Goal: Task Accomplishment & Management: Use online tool/utility

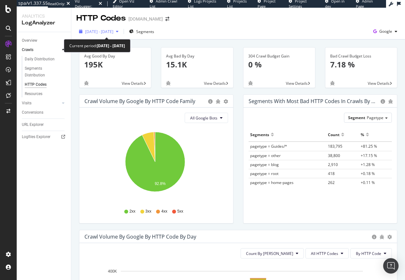
click at [113, 31] on span "[DATE] - [DATE]" at bounding box center [99, 31] width 28 height 5
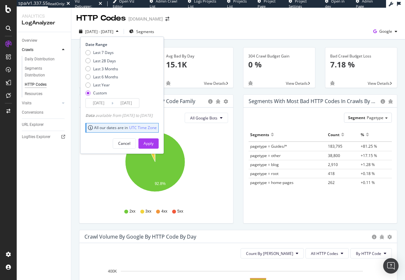
click at [205, 180] on icon "92.8%" at bounding box center [155, 165] width 141 height 75
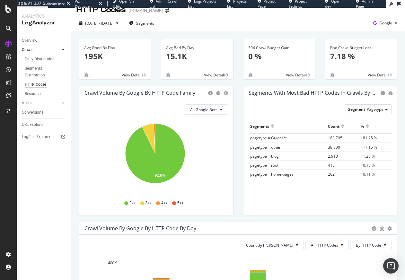
scroll to position [160, 0]
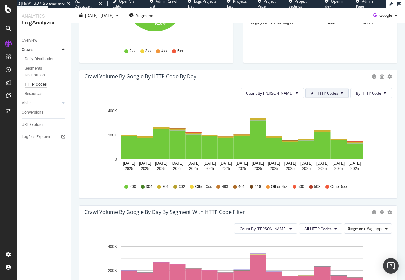
click at [341, 91] on icon at bounding box center [342, 93] width 3 height 4
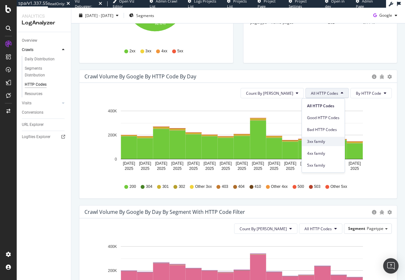
click at [324, 142] on span "3xx family" at bounding box center [323, 142] width 32 height 6
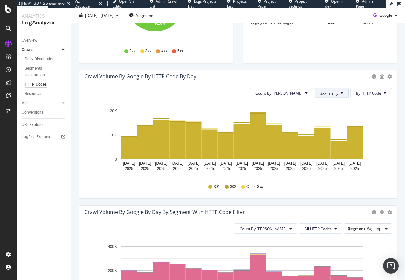
click at [320, 95] on span "3xx family" at bounding box center [329, 93] width 18 height 5
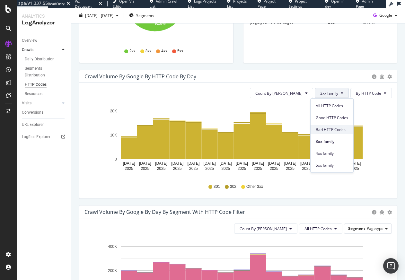
click at [329, 129] on span "Bad HTTP Codes" at bounding box center [332, 130] width 32 height 6
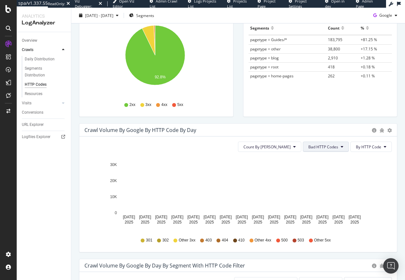
scroll to position [116, 0]
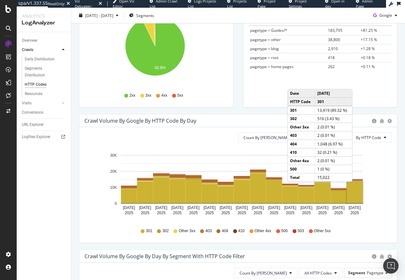
click at [354, 188] on rect "A chart." at bounding box center [355, 192] width 16 height 21
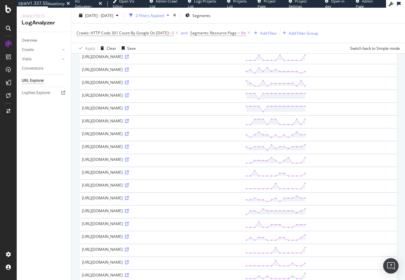
scroll to position [381, 0]
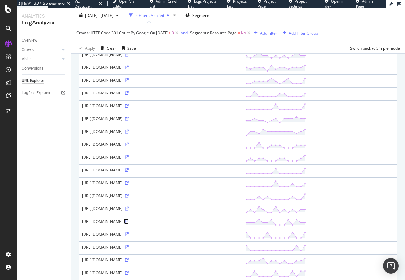
click at [129, 222] on icon at bounding box center [127, 222] width 4 height 4
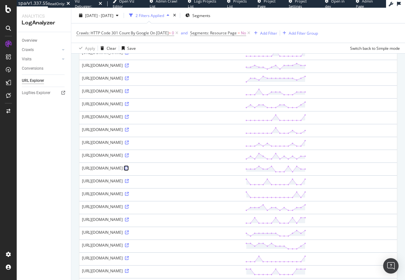
scroll to position [0, 0]
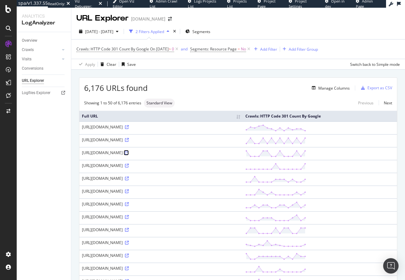
click at [129, 153] on icon at bounding box center [127, 153] width 4 height 4
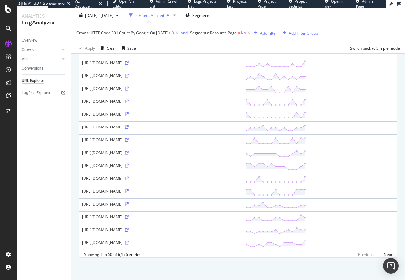
scroll to position [519, 0]
click at [240, 112] on div "https://www.raileurope.com/city/padua" at bounding box center [161, 114] width 158 height 5
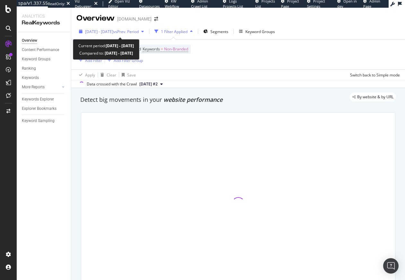
click at [134, 33] on span "vs Prev. Period" at bounding box center [125, 31] width 25 height 5
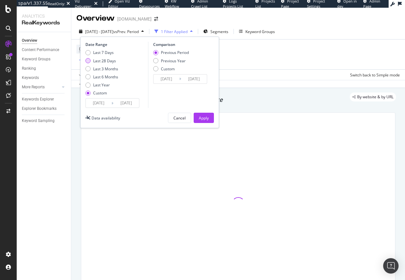
click at [107, 61] on div "Last 28 Days" at bounding box center [104, 60] width 23 height 5
type input "2025/09/06"
type input "[DATE]"
type input "2025/08/09"
type input "2025/09/05"
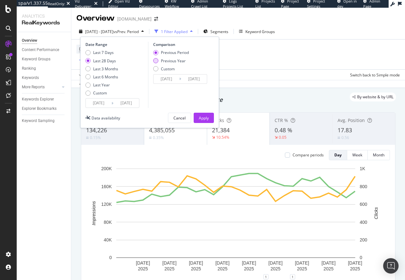
click at [161, 58] on div "Previous Year" at bounding box center [173, 60] width 25 height 5
type input "2024/09/07"
type input "2024/10/04"
click at [200, 116] on div "Apply" at bounding box center [204, 117] width 10 height 5
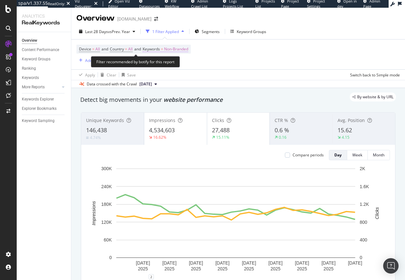
click at [176, 49] on span "Non-Branded" at bounding box center [176, 49] width 24 height 9
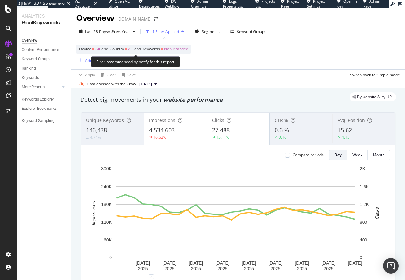
click at [178, 50] on span "Non-Branded" at bounding box center [176, 49] width 24 height 9
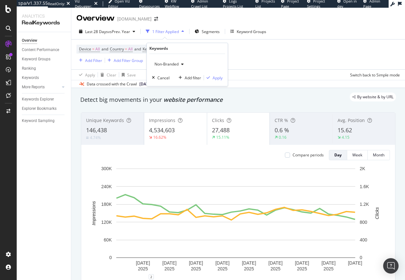
click at [164, 64] on span "Non-Branded" at bounding box center [165, 63] width 27 height 5
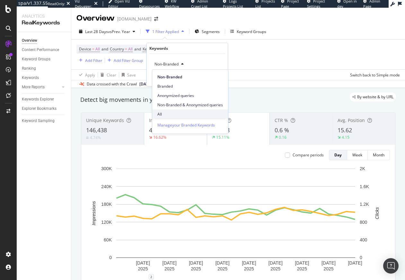
click at [160, 114] on span "All" at bounding box center [190, 115] width 66 height 6
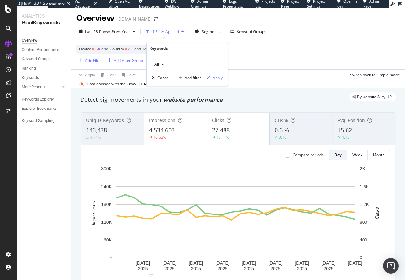
click at [211, 77] on div "button" at bounding box center [208, 78] width 9 height 4
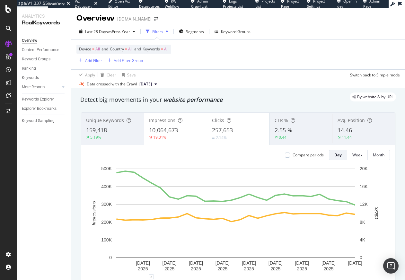
click at [69, 174] on div "Overview Content Performance Keyword Groups Ranking Keywords More Reports Count…" at bounding box center [44, 156] width 54 height 248
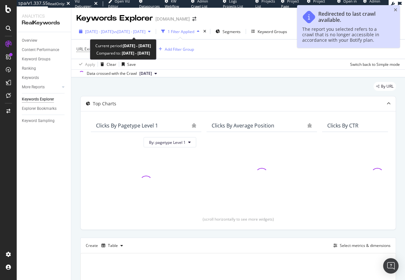
click at [113, 31] on span "2024 Sep. 28th - Oct. 26th" at bounding box center [99, 31] width 28 height 5
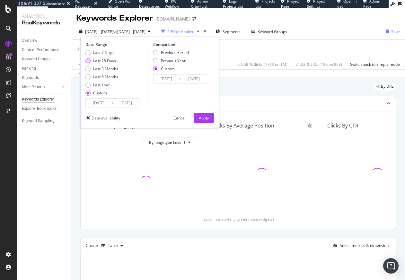
click at [90, 62] on div "Last 28 Days" at bounding box center [101, 60] width 33 height 5
type input "2025/09/06"
type input "[DATE]"
click at [171, 60] on div "Previous Year" at bounding box center [173, 60] width 25 height 5
type input "2024/09/07"
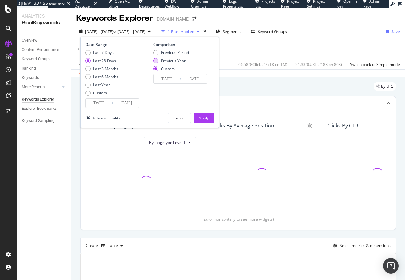
type input "2024/10/04"
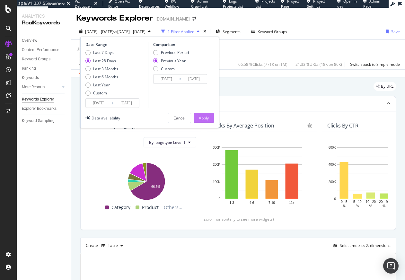
click at [204, 116] on div "Apply" at bounding box center [204, 117] width 10 height 5
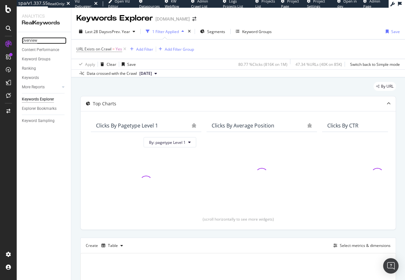
click at [33, 38] on div "Overview" at bounding box center [29, 40] width 15 height 7
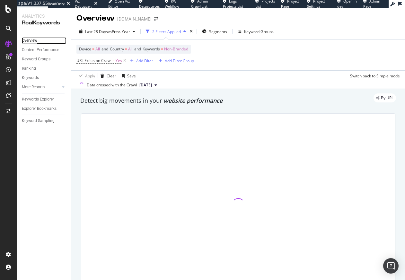
click at [33, 39] on div "Overview" at bounding box center [29, 40] width 15 height 7
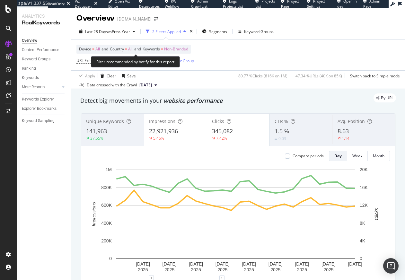
click at [163, 49] on span "=" at bounding box center [162, 48] width 2 height 5
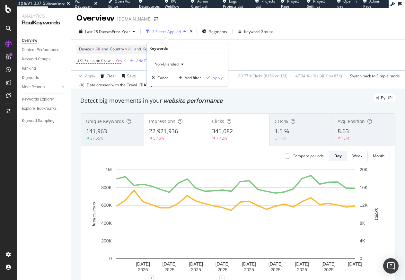
click at [165, 66] on span "Non-Branded" at bounding box center [165, 63] width 27 height 5
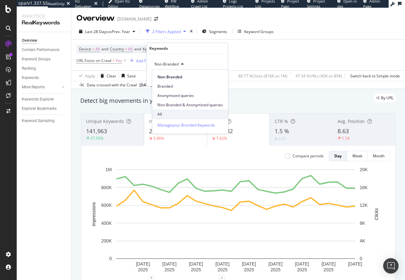
click at [163, 115] on span "All" at bounding box center [190, 115] width 66 height 6
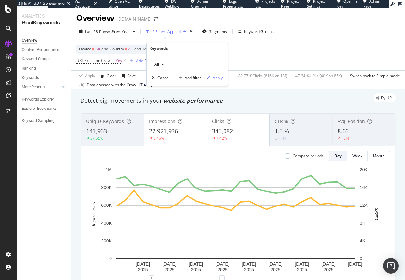
click at [217, 77] on div "Apply" at bounding box center [218, 77] width 10 height 5
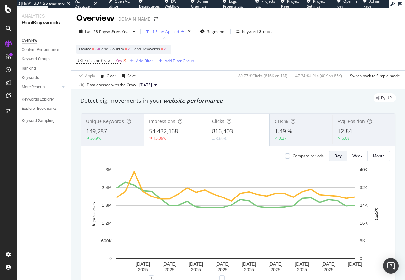
click at [125, 61] on icon at bounding box center [124, 61] width 5 height 6
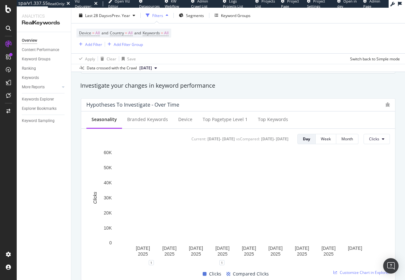
scroll to position [222, 0]
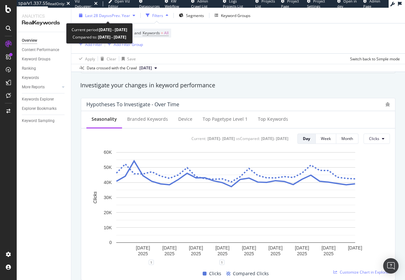
click at [117, 14] on span "vs Prev. Year" at bounding box center [119, 15] width 22 height 5
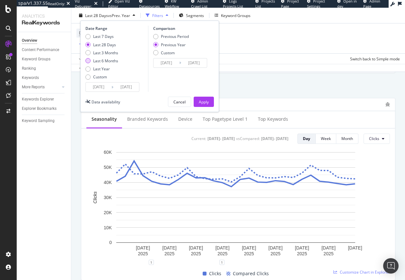
click at [95, 60] on div "Last 6 Months" at bounding box center [105, 60] width 25 height 5
type input "2025/04/04"
type input "2024/04/05"
click at [203, 101] on div "Apply" at bounding box center [204, 101] width 10 height 5
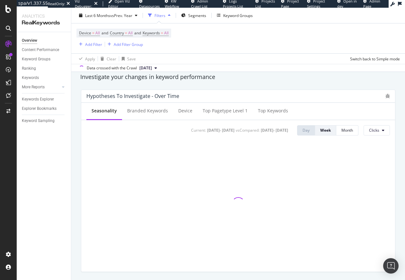
scroll to position [231, 0]
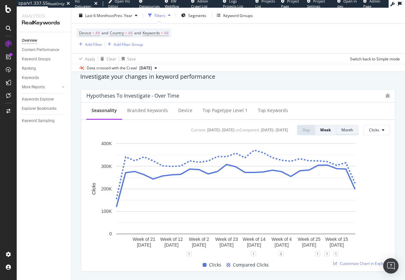
click at [343, 131] on div "Month" at bounding box center [348, 129] width 12 height 5
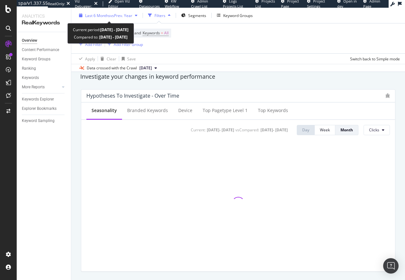
click at [116, 15] on span "vs Prev. Year" at bounding box center [121, 15] width 22 height 5
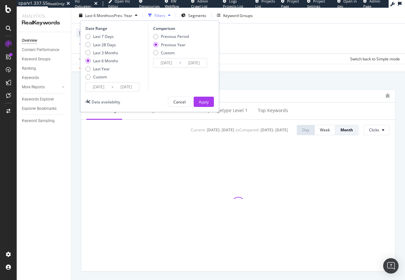
click at [116, 15] on span "vs Prev. Year" at bounding box center [121, 15] width 22 height 5
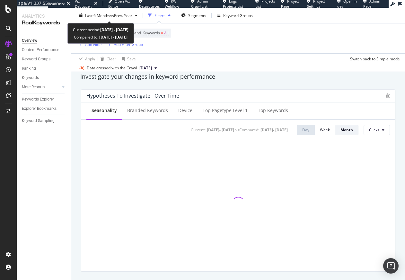
click at [116, 15] on span "vs Prev. Year" at bounding box center [121, 15] width 22 height 5
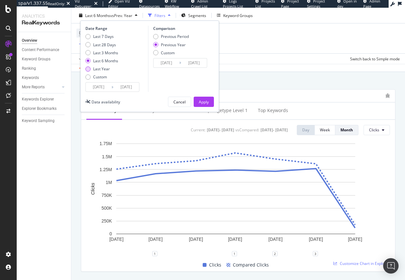
click at [87, 69] on div "Last Year" at bounding box center [87, 68] width 5 height 5
type input "2024/10/04"
type input "2023/10/06"
click at [202, 103] on div "Apply" at bounding box center [204, 101] width 10 height 5
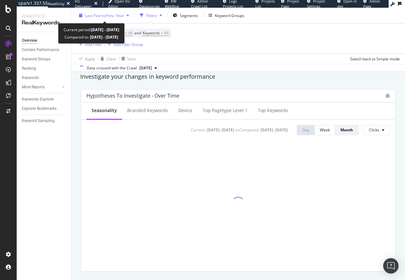
click at [113, 14] on span "vs Prev. Year" at bounding box center [113, 15] width 22 height 5
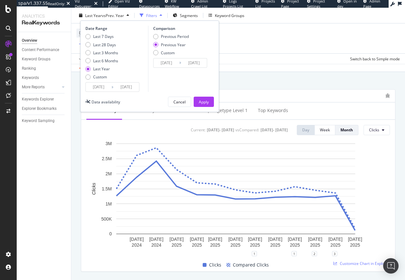
click at [134, 87] on input "2025/10/03" at bounding box center [126, 87] width 26 height 9
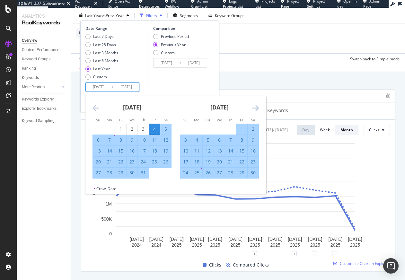
click at [257, 107] on icon "Move forward to switch to the next month." at bounding box center [255, 108] width 7 height 8
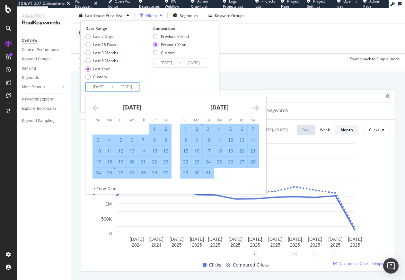
click at [257, 107] on icon "Move forward to switch to the next month." at bounding box center [255, 108] width 7 height 8
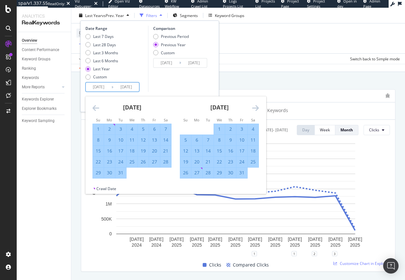
click at [257, 107] on icon "Move forward to switch to the next month." at bounding box center [255, 108] width 7 height 8
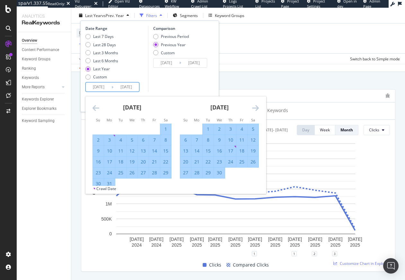
click at [257, 107] on icon "Move forward to switch to the next month." at bounding box center [255, 108] width 7 height 8
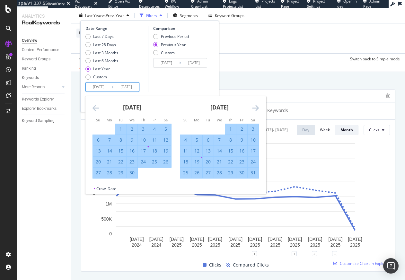
click at [257, 107] on icon "Move forward to switch to the next month." at bounding box center [255, 108] width 7 height 8
click at [304, 87] on div "Hypotheses to Investigate - Over Time Seasonality Branded Keywords Device Top p…" at bounding box center [238, 180] width 322 height 193
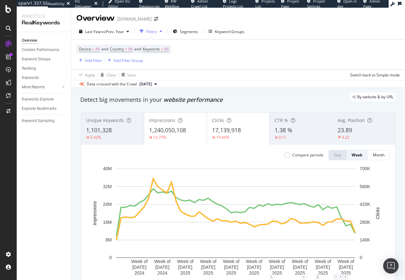
click at [269, 93] on div "By website & by URL" at bounding box center [235, 97] width 322 height 9
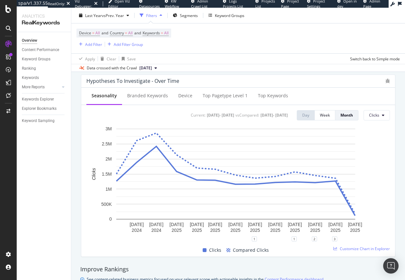
scroll to position [244, 0]
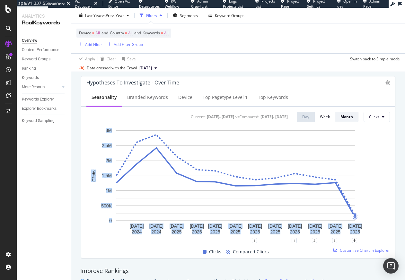
click at [373, 210] on rect "A chart." at bounding box center [235, 183] width 299 height 113
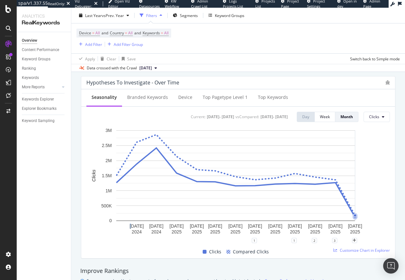
click at [373, 210] on rect "A chart." at bounding box center [235, 183] width 299 height 113
drag, startPoint x: 85, startPoint y: 78, endPoint x: 251, endPoint y: 191, distance: 201.1
click at [253, 191] on div "Hypotheses to Investigate - Over Time Seasonality Branded Keywords Device Top p…" at bounding box center [238, 167] width 315 height 183
click at [251, 191] on rect "A chart." at bounding box center [235, 175] width 239 height 91
click at [375, 154] on rect "A chart." at bounding box center [235, 183] width 299 height 113
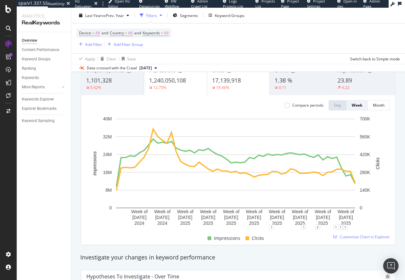
scroll to position [0, 0]
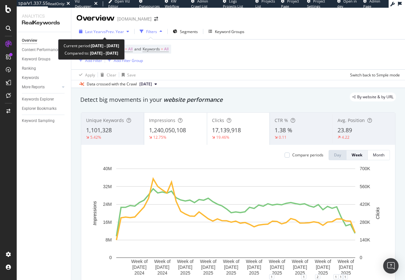
click at [108, 30] on span "vs Prev. Year" at bounding box center [113, 31] width 22 height 5
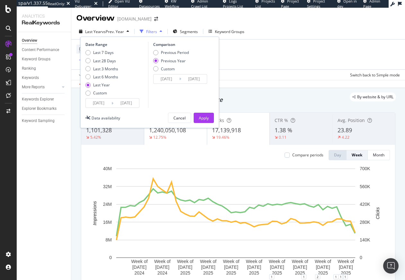
click at [107, 100] on input "2024/10/04" at bounding box center [99, 103] width 26 height 9
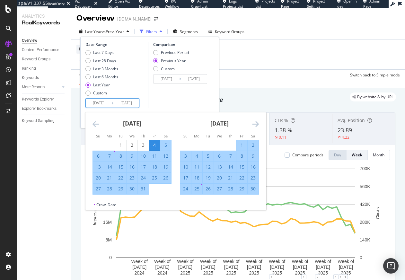
click at [256, 124] on icon "Move forward to switch to the next month." at bounding box center [255, 124] width 7 height 8
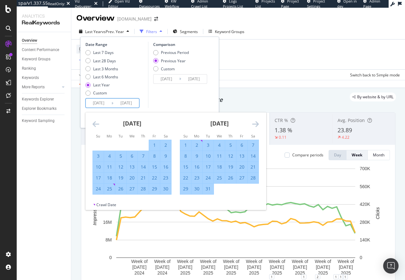
click at [256, 124] on icon "Move forward to switch to the next month." at bounding box center [255, 124] width 7 height 8
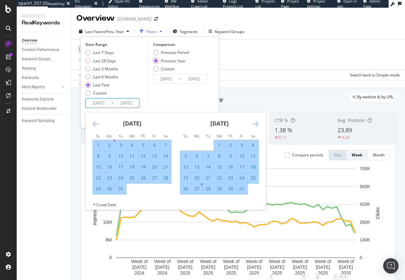
click at [256, 124] on icon "Move forward to switch to the next month." at bounding box center [255, 124] width 7 height 8
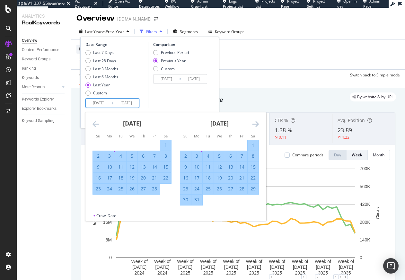
click at [256, 124] on icon "Move forward to switch to the next month." at bounding box center [255, 124] width 7 height 8
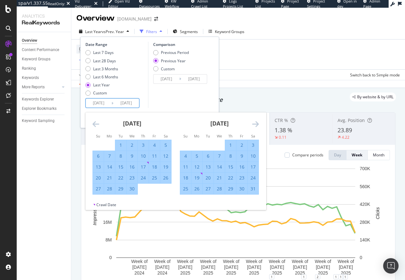
click at [256, 124] on icon "Move forward to switch to the next month." at bounding box center [255, 124] width 7 height 8
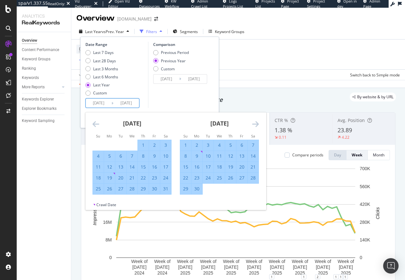
click at [256, 124] on icon "Move forward to switch to the next month." at bounding box center [255, 124] width 7 height 8
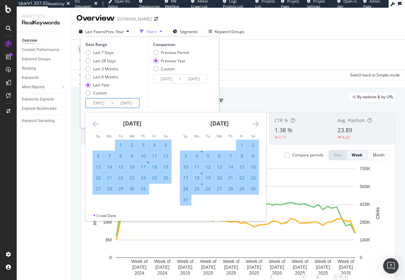
click at [256, 124] on icon "Move forward to switch to the next month." at bounding box center [255, 124] width 7 height 8
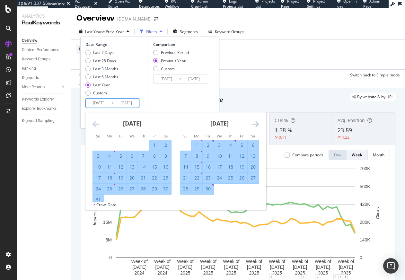
click at [195, 144] on div "1" at bounding box center [197, 145] width 11 height 6
type input "2025/09/01"
type input "2024/09/02"
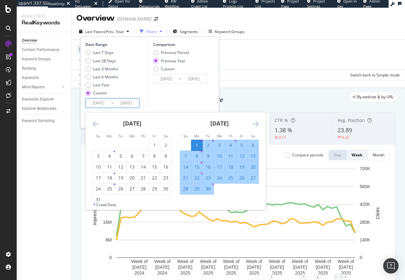
click at [208, 192] on div "30" at bounding box center [208, 189] width 11 height 6
type input "2025/09/30"
type input "2024/10/01"
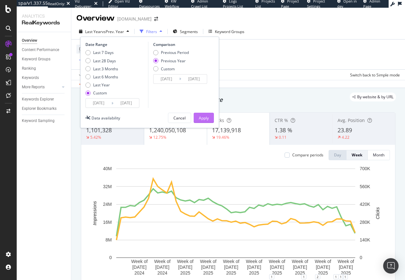
click at [209, 119] on button "Apply" at bounding box center [204, 118] width 20 height 10
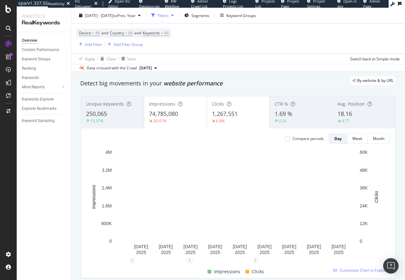
scroll to position [15, 0]
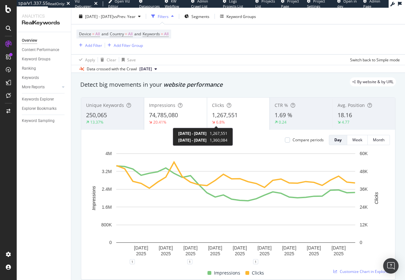
click at [143, 97] on div "Unique Keywords 250,065 13.37% Impressions 74,785,080 20.41% Clicks 1,267,551 6…" at bounding box center [238, 188] width 322 height 193
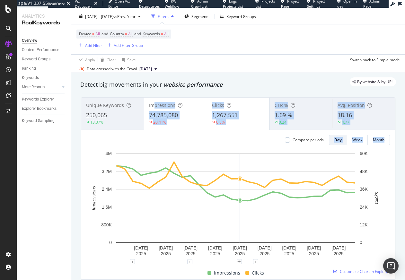
drag, startPoint x: 180, startPoint y: 127, endPoint x: 239, endPoint y: 150, distance: 63.5
click at [239, 150] on div "Unique Keywords 250,065 13.37% Impressions 74,785,080 20.41% Clicks 1,267,551 6…" at bounding box center [238, 189] width 314 height 182
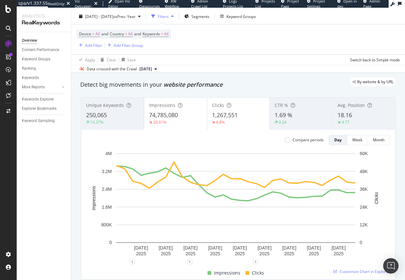
click at [216, 132] on div "Compare periods Day Week Month 4 Sep. 2025 7 Sep. 2025 10 Sep. 2025 13 Sep. 202…" at bounding box center [238, 205] width 314 height 150
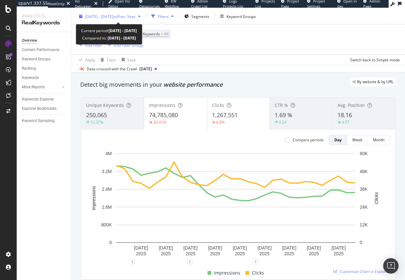
click at [113, 16] on span "2025 Sep. 1st - Sep. 30th" at bounding box center [99, 16] width 28 height 5
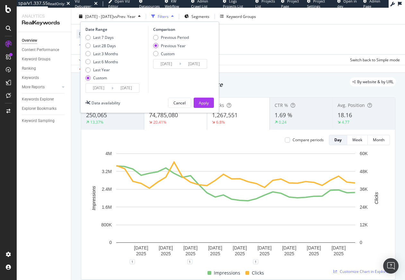
click at [103, 90] on input "2025/09/01" at bounding box center [99, 88] width 26 height 9
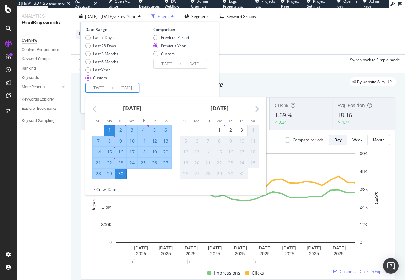
click at [95, 107] on icon "Move backward to switch to the previous month." at bounding box center [96, 109] width 7 height 8
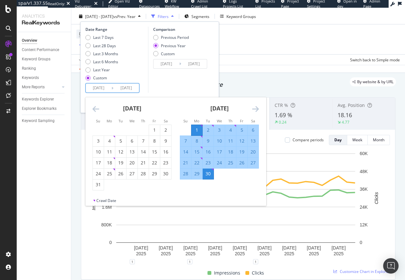
click at [95, 107] on icon "Move backward to switch to the previous month." at bounding box center [96, 109] width 7 height 8
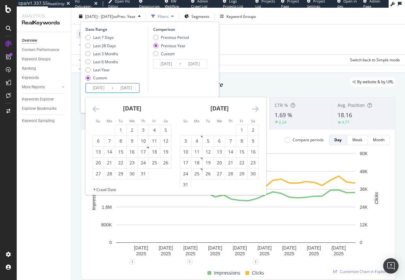
click at [95, 107] on icon "Move backward to switch to the previous month." at bounding box center [96, 109] width 7 height 8
click at [96, 109] on icon "Move backward to switch to the previous month." at bounding box center [96, 109] width 7 height 8
click at [170, 129] on div "1" at bounding box center [165, 130] width 11 height 6
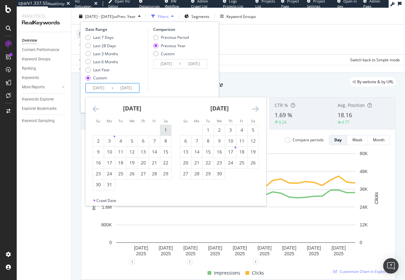
type input "2025/03/01"
type input "2024/03/02"
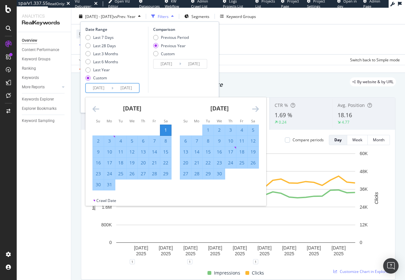
click at [112, 187] on div "31" at bounding box center [109, 185] width 11 height 6
type input "2025/03/31"
type input "2024/04/01"
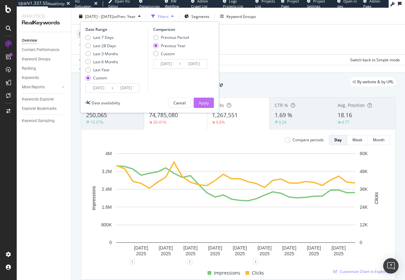
click at [202, 104] on div "Apply" at bounding box center [204, 102] width 10 height 5
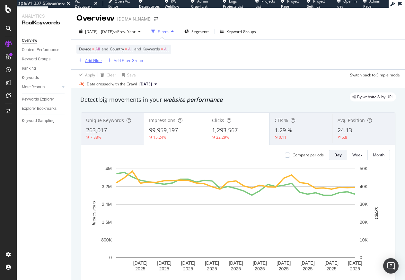
click at [96, 61] on div "Add Filter" at bounding box center [93, 60] width 17 height 5
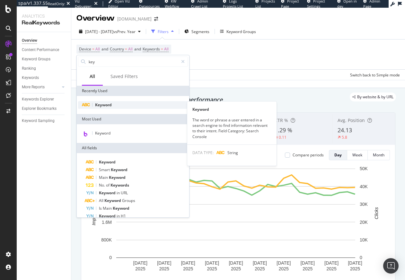
type input "key"
click at [118, 103] on div "Keyword" at bounding box center [133, 105] width 110 height 8
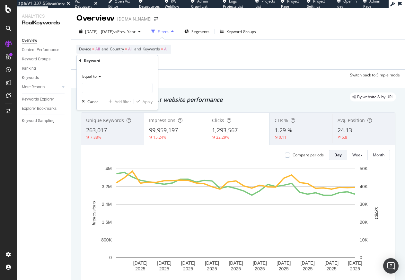
click at [94, 77] on span "Equal to" at bounding box center [89, 76] width 14 height 5
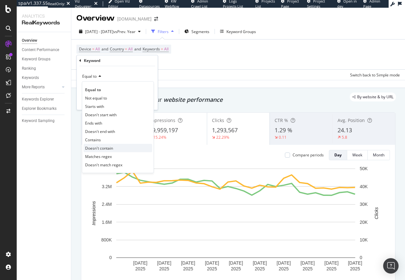
click at [102, 146] on span "Doesn't contain" at bounding box center [99, 148] width 28 height 5
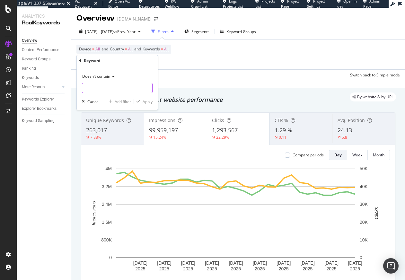
click at [104, 87] on input "text" at bounding box center [117, 88] width 70 height 10
type input "jelly"
click at [147, 102] on div "Apply" at bounding box center [148, 101] width 10 height 5
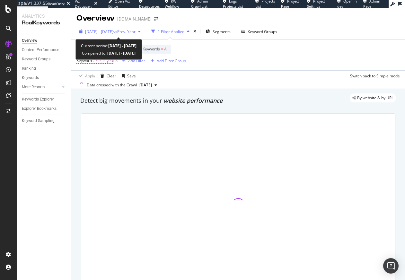
click at [134, 33] on span "vs Prev. Year" at bounding box center [124, 31] width 22 height 5
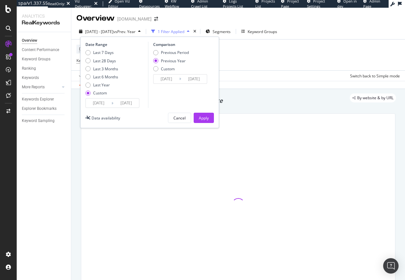
click at [105, 103] on input "2025/03/01" at bounding box center [99, 103] width 26 height 9
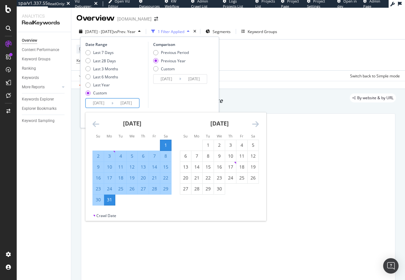
click at [256, 124] on icon "Move forward to switch to the next month." at bounding box center [255, 124] width 7 height 8
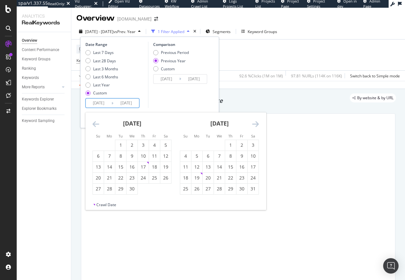
click at [256, 124] on icon "Move forward to switch to the next month." at bounding box center [255, 124] width 7 height 8
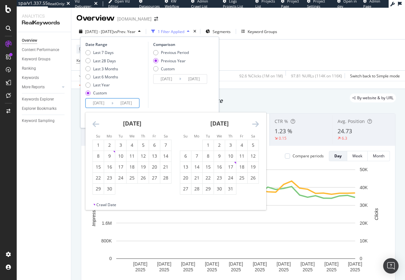
click at [256, 124] on icon "Move forward to switch to the next month." at bounding box center [255, 124] width 7 height 8
click at [201, 144] on div "1" at bounding box center [197, 145] width 11 height 6
type input "2025/09/01"
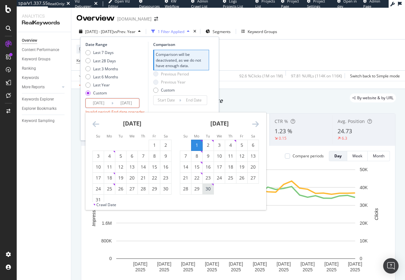
click at [212, 191] on div "30" at bounding box center [208, 189] width 11 height 6
type input "2025/09/30"
type input "2025/08/02"
type input "2025/08/31"
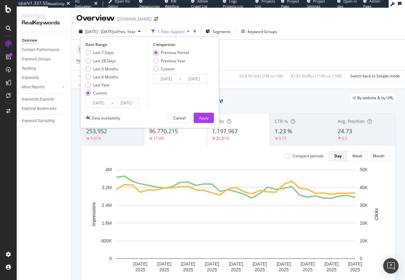
click at [166, 57] on div "Previous Period Previous Year Custom" at bounding box center [171, 62] width 36 height 24
click at [165, 63] on div "Previous Year" at bounding box center [173, 60] width 25 height 5
type input "2024/09/02"
type input "2024/10/01"
click at [207, 119] on div "Apply" at bounding box center [204, 117] width 10 height 5
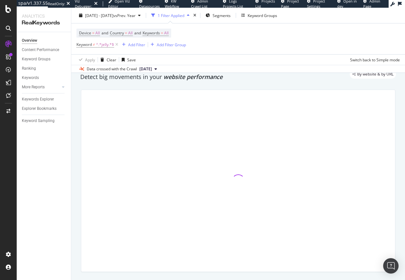
scroll to position [22, 0]
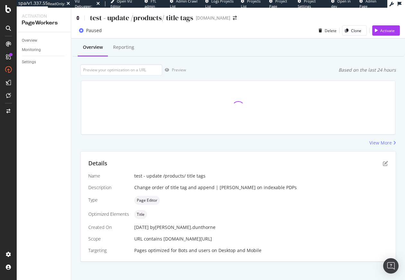
click at [78, 17] on icon at bounding box center [77, 18] width 3 height 4
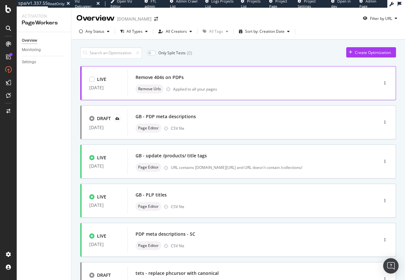
click at [242, 86] on div "Remove Urls Applied to all your pages" at bounding box center [244, 89] width 216 height 9
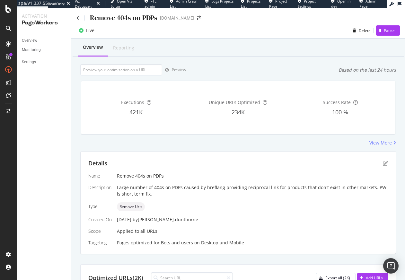
click at [193, 125] on div "Executions 421K Unique URLs Optimized 234K Success Rate 100 %" at bounding box center [238, 107] width 304 height 43
click at [202, 124] on div "Unique URLs Optimized 234K" at bounding box center [239, 107] width 100 height 43
click at [153, 153] on div "Details Name Remove 404s on PDPs Description Large number of 404s on PDPs cause…" at bounding box center [238, 203] width 315 height 102
click at [156, 145] on div "View More" at bounding box center [238, 143] width 316 height 6
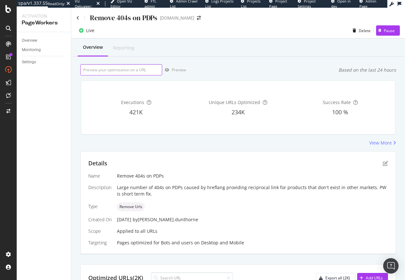
click at [117, 69] on input "url" at bounding box center [121, 69] width 82 height 11
click at [202, 120] on div "Unique URLs Optimized 234K" at bounding box center [239, 107] width 100 height 43
drag, startPoint x: 82, startPoint y: 76, endPoint x: 115, endPoint y: 106, distance: 44.2
click at [85, 78] on div "Executions 421K Unique URLs Optimized 234K Success Rate 100 %" at bounding box center [238, 108] width 322 height 64
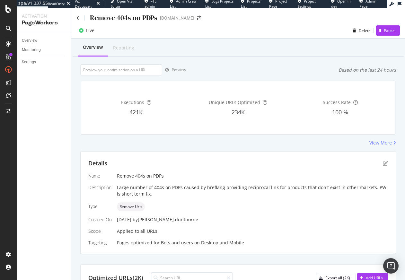
click at [119, 108] on div "421K" at bounding box center [136, 112] width 100 height 8
click at [110, 104] on div "Executions" at bounding box center [136, 102] width 100 height 6
click at [230, 148] on div "Overview Reporting Preview Based on the last 24 hours Executions 421K Unique UR…" at bounding box center [238, 272] width 334 height 466
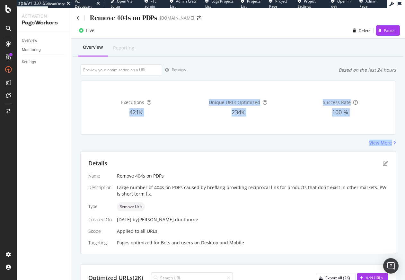
click at [188, 145] on div "View More" at bounding box center [238, 143] width 316 height 6
drag, startPoint x: 141, startPoint y: 107, endPoint x: 162, endPoint y: 108, distance: 20.6
click at [162, 109] on div "Executions 421K" at bounding box center [136, 107] width 100 height 43
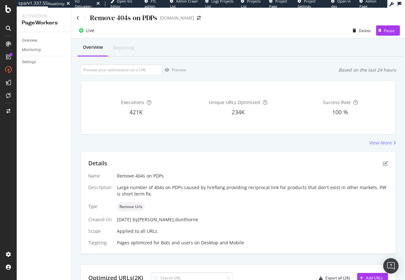
click at [180, 87] on div "Executions 421K" at bounding box center [136, 107] width 100 height 43
drag, startPoint x: 103, startPoint y: 100, endPoint x: 115, endPoint y: 108, distance: 13.8
click at [115, 109] on div "Executions 421K" at bounding box center [136, 107] width 100 height 43
click at [276, 75] on div "Preview Based on the last 24 hours" at bounding box center [238, 69] width 316 height 11
click at [211, 78] on div "Executions 421K Unique URLs Optimized 234K Success Rate 100 %" at bounding box center [238, 108] width 322 height 64
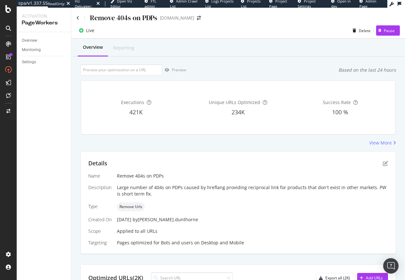
drag, startPoint x: 102, startPoint y: 98, endPoint x: 117, endPoint y: 99, distance: 14.8
click at [119, 105] on div "Executions 421K" at bounding box center [136, 107] width 100 height 43
click at [98, 82] on div "Executions 421K Unique URLs Optimized 234K Success Rate 100 %" at bounding box center [238, 107] width 314 height 53
click at [79, 73] on div "Overview Reporting Preview Based on the last 24 hours Executions 421K Unique UR…" at bounding box center [238, 272] width 334 height 466
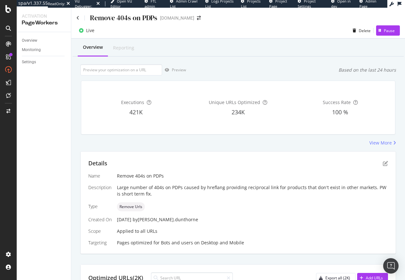
click at [79, 73] on div "Overview Reporting Preview Based on the last 24 hours Executions 421K Unique UR…" at bounding box center [238, 272] width 334 height 466
click at [240, 62] on div "Overview Reporting Preview Based on the last 24 hours Executions 421K Unique UR…" at bounding box center [238, 272] width 334 height 466
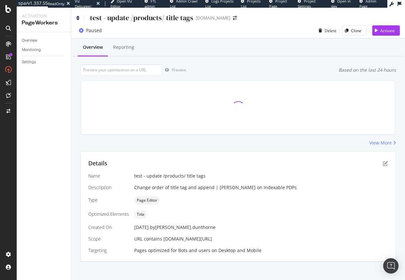
click at [78, 18] on icon at bounding box center [77, 18] width 3 height 4
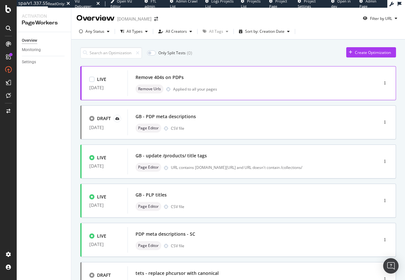
click at [208, 80] on div "Remove 404s on PDPs" at bounding box center [244, 77] width 216 height 9
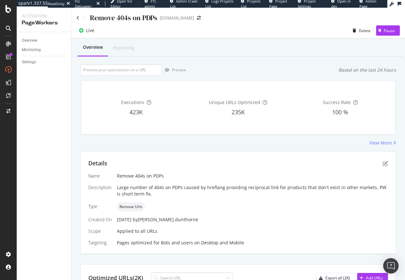
click at [162, 52] on div "Overview Reporting" at bounding box center [238, 47] width 331 height 17
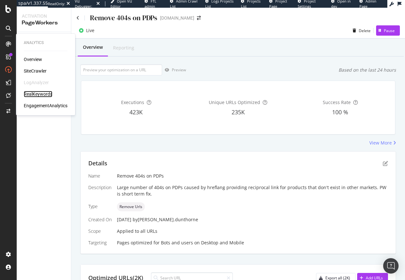
click at [36, 96] on div "RealKeywords" at bounding box center [38, 94] width 29 height 6
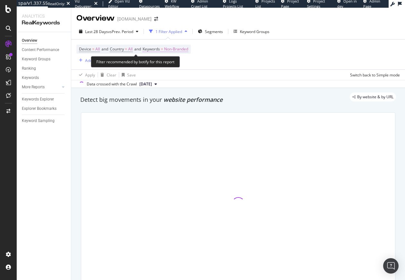
click at [177, 50] on span "Non-Branded" at bounding box center [176, 49] width 24 height 9
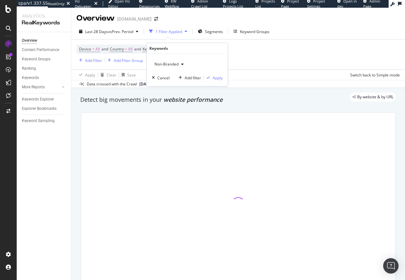
click at [171, 65] on span "Non-Branded" at bounding box center [165, 63] width 27 height 5
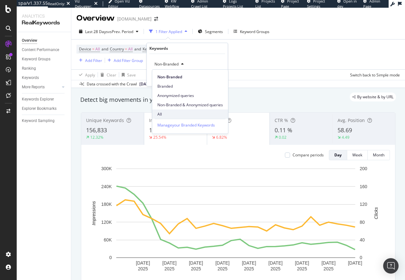
click at [164, 112] on span "All" at bounding box center [190, 115] width 66 height 6
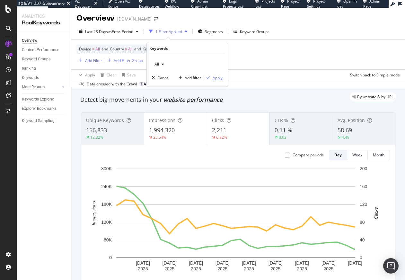
click at [217, 75] on button "Apply" at bounding box center [213, 78] width 19 height 6
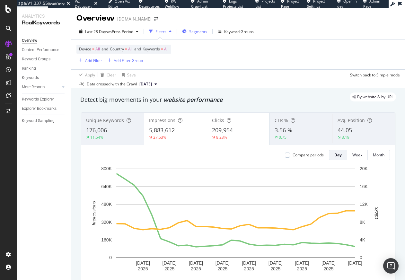
click at [191, 34] on span "Segments" at bounding box center [198, 31] width 18 height 5
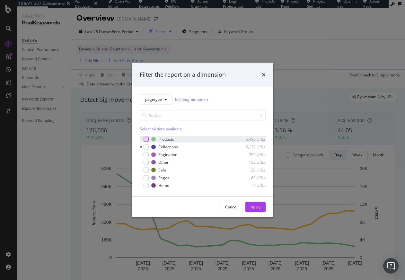
click at [146, 140] on div "modal" at bounding box center [146, 139] width 5 height 5
click at [254, 208] on div "Apply" at bounding box center [256, 206] width 10 height 5
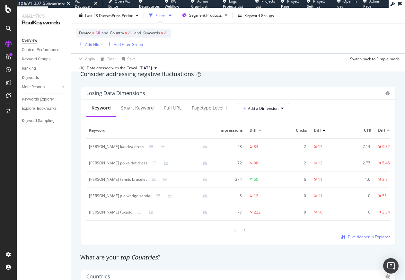
scroll to position [552, 0]
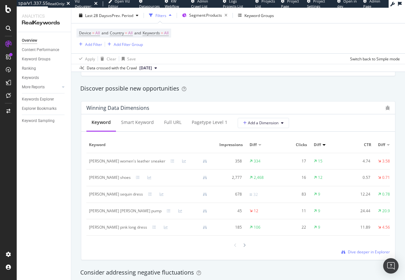
click at [78, 168] on div "Winning Data Dimensions Keyword Smart Keyword Full URL pagetype Level 1 Add a D…" at bounding box center [238, 180] width 322 height 169
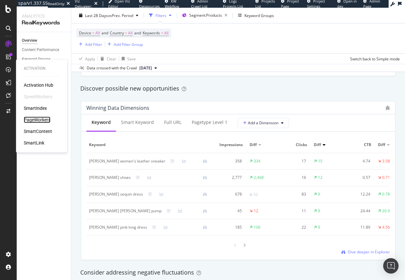
click at [33, 119] on div "PageWorkers" at bounding box center [37, 120] width 27 height 6
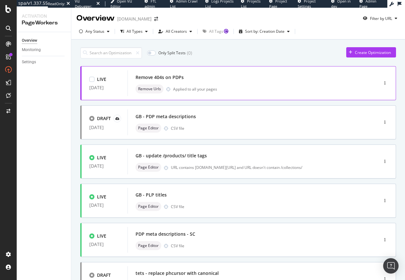
click at [216, 76] on div "Remove 404s on PDPs" at bounding box center [244, 77] width 216 height 9
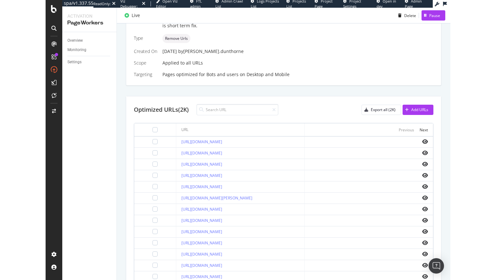
scroll to position [132, 0]
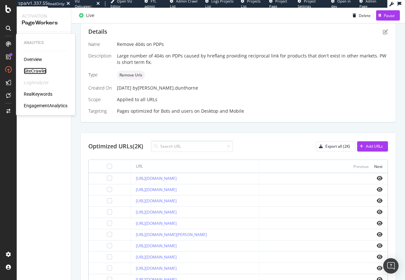
click at [37, 71] on div "SiteCrawler" at bounding box center [35, 71] width 23 height 6
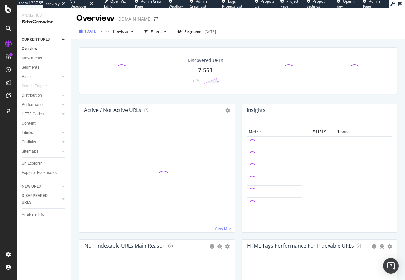
click at [93, 29] on span "2025 Oct. 5th" at bounding box center [91, 31] width 13 height 5
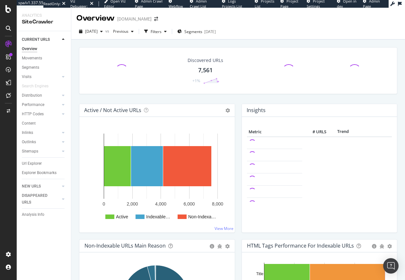
click at [180, 94] on div "Discovered URLs 7,561 +1%" at bounding box center [238, 75] width 325 height 57
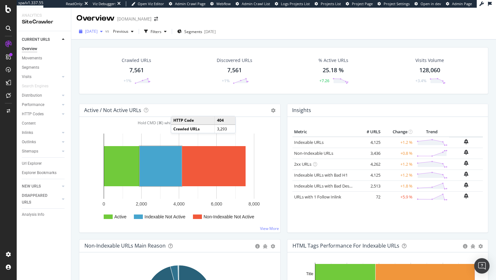
click at [98, 31] on span "2025 Oct. 5th" at bounding box center [91, 31] width 13 height 5
click at [174, 98] on div "Crawled URLs 7,561 +1% Discovered URLs 7,561 +1% % Active URLs 25.18 % +7.26 Vi…" at bounding box center [284, 75] width 416 height 57
click at [98, 33] on span "2025 Oct. 5th" at bounding box center [91, 31] width 13 height 5
click at [196, 57] on div "Discovered URLs 7,561 +1%" at bounding box center [234, 70] width 101 height 33
click at [162, 33] on div "Filters" at bounding box center [156, 31] width 11 height 5
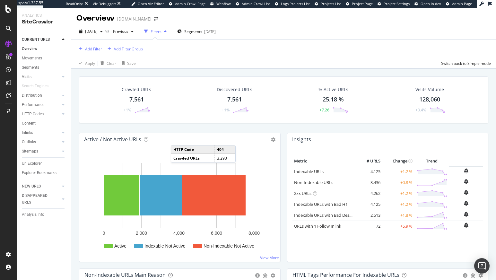
click at [162, 33] on div "Filters" at bounding box center [156, 31] width 11 height 5
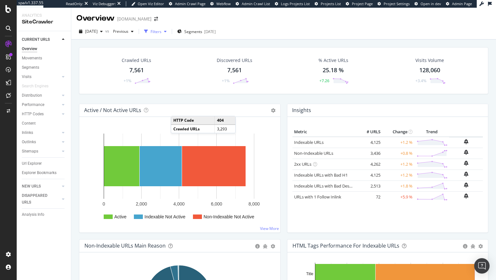
click at [162, 32] on div "Filters" at bounding box center [156, 31] width 11 height 5
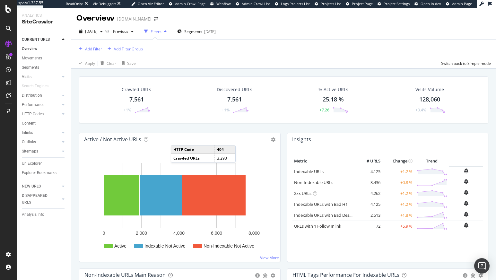
click at [94, 46] on div "Add Filter" at bounding box center [93, 48] width 17 height 5
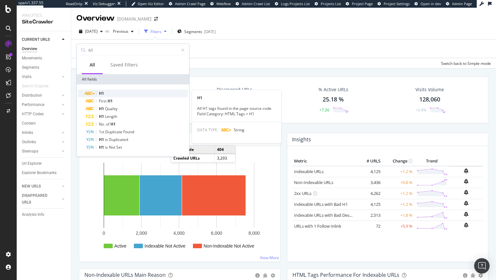
type input "h1"
click at [112, 94] on div "H1" at bounding box center [137, 94] width 102 height 8
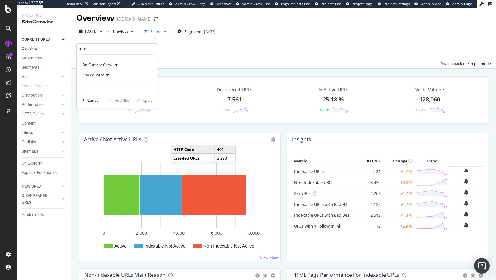
click at [202, 70] on div "Crawled URLs 7,561 +1% Discovered URLs 7,561 +1% % Active URLs 25.18 % +7.26 Vi…" at bounding box center [283, 205] width 425 height 272
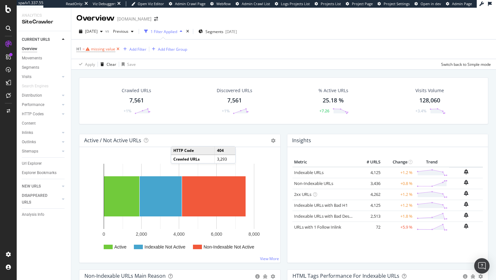
click at [118, 49] on icon at bounding box center [117, 49] width 5 height 6
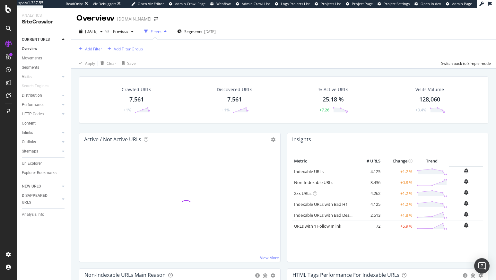
click at [89, 49] on div "Add Filter" at bounding box center [93, 48] width 17 height 5
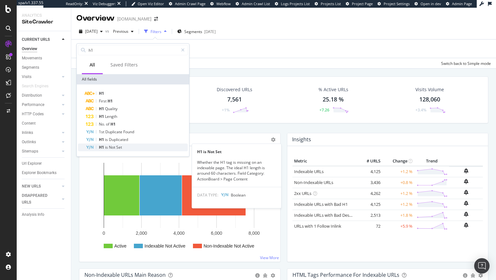
click at [123, 145] on div "H1 is Not Set" at bounding box center [137, 148] width 102 height 8
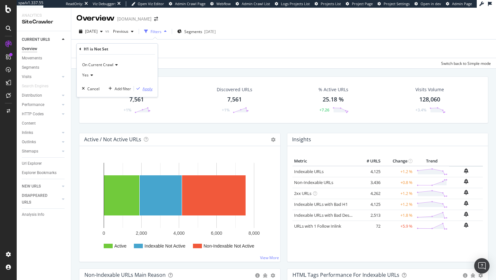
click at [144, 90] on div "Apply" at bounding box center [148, 88] width 10 height 5
click at [144, 90] on div "Crawled URLs 7,561 +1% Discovered URLs 7,561 +1% % Active URLs 25.18 % +7.26 Vi…" at bounding box center [284, 99] width 410 height 47
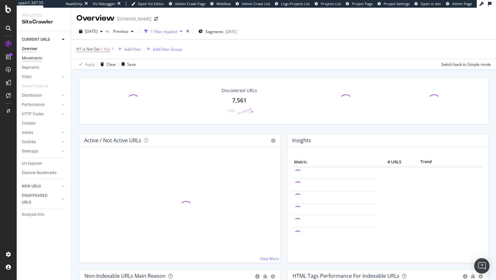
click at [38, 58] on div "Movements" at bounding box center [32, 58] width 20 height 7
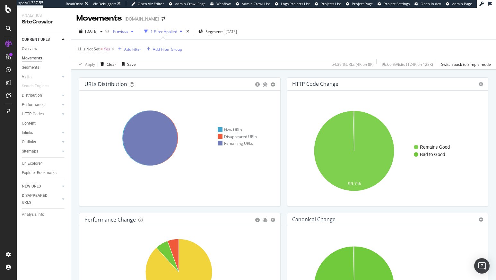
click at [129, 31] on span "Previous" at bounding box center [120, 31] width 18 height 5
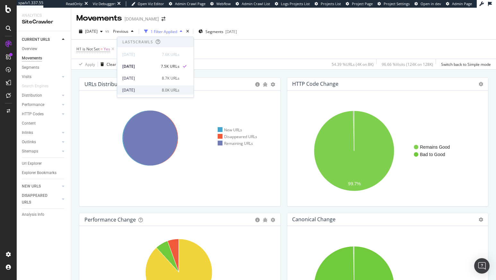
click at [153, 92] on div "2025 Sep. 21st" at bounding box center [140, 90] width 36 height 6
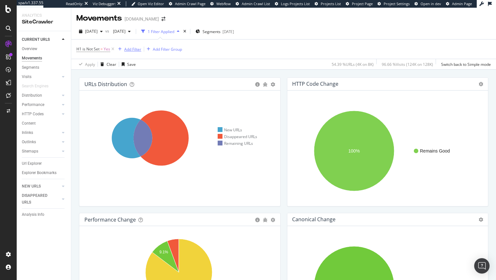
click at [140, 47] on div "Add Filter" at bounding box center [132, 49] width 17 height 5
click at [269, 47] on div "H1 is Not Set = Yes Add Filter Add Filter Group" at bounding box center [283, 49] width 415 height 19
click at [221, 33] on span "Segments" at bounding box center [212, 31] width 18 height 5
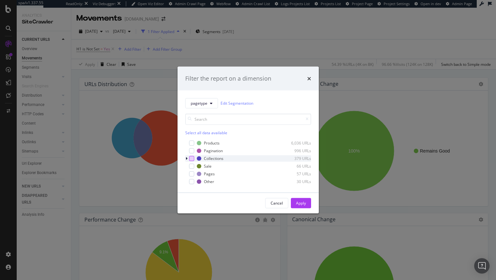
click at [191, 159] on div "modal" at bounding box center [191, 158] width 5 height 5
click at [299, 203] on div "Apply" at bounding box center [301, 203] width 10 height 5
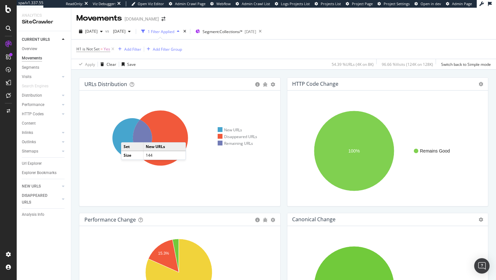
click at [128, 136] on icon at bounding box center [132, 138] width 40 height 40
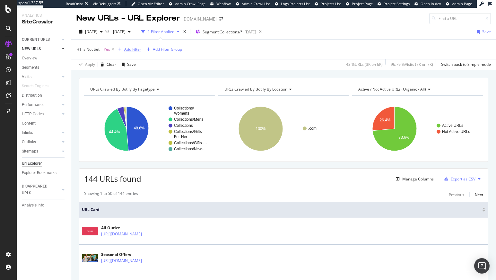
click at [135, 49] on div "Add Filter" at bounding box center [132, 49] width 17 height 5
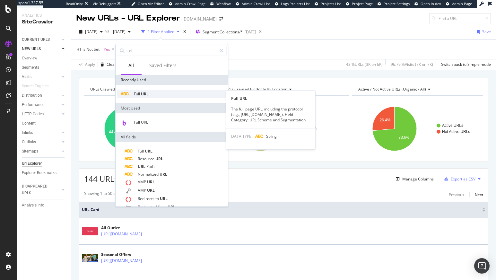
type input "url"
click at [154, 93] on div "Full URL" at bounding box center [172, 94] width 110 height 8
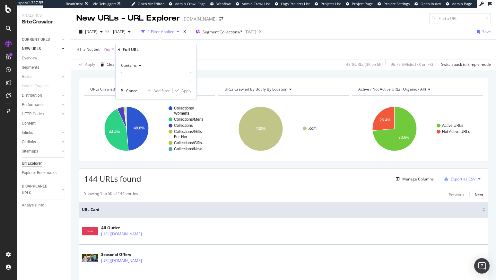
click at [133, 76] on input "text" at bounding box center [156, 77] width 70 height 10
click at [132, 66] on span "Contains" at bounding box center [129, 65] width 16 height 5
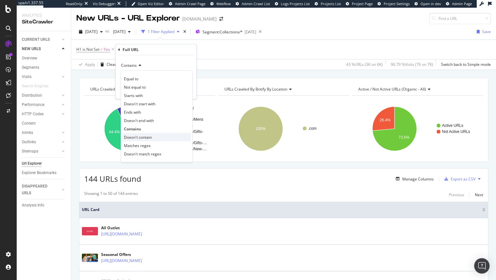
click at [148, 134] on div "Doesn't contain" at bounding box center [156, 137] width 69 height 8
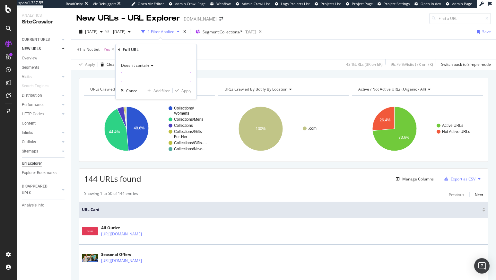
click at [142, 78] on input "text" at bounding box center [156, 77] width 70 height 10
type input "en-gb"
click at [183, 89] on div "Apply" at bounding box center [187, 90] width 10 height 5
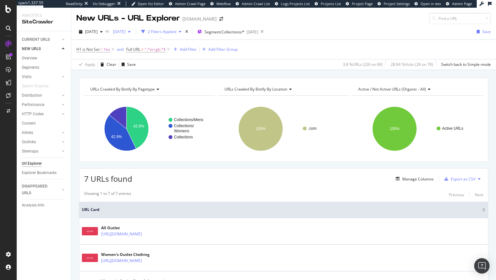
click at [126, 31] on span "2025 Sep. 21st" at bounding box center [118, 31] width 15 height 5
click at [162, 90] on div "6.9K URLs" at bounding box center [171, 92] width 18 height 6
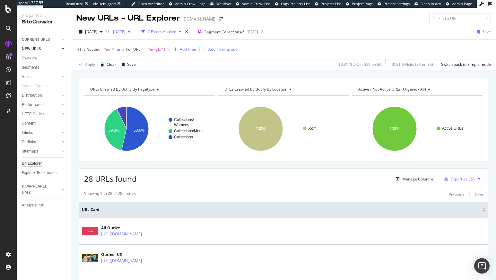
click at [126, 32] on span "2025 Sep. 7th" at bounding box center [118, 31] width 15 height 5
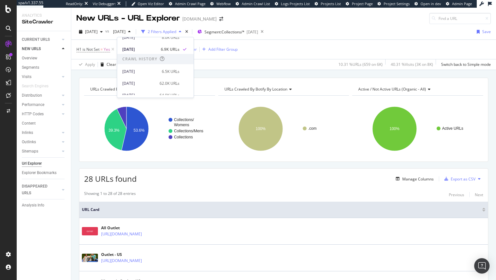
scroll to position [55, 0]
click at [151, 71] on div "2025 Aug. 27th" at bounding box center [140, 70] width 36 height 6
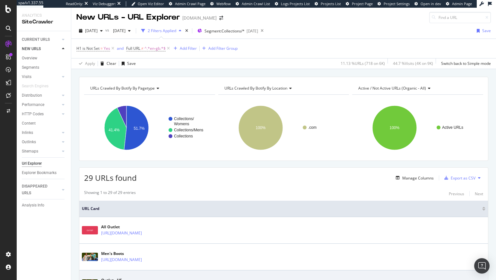
scroll to position [1, 0]
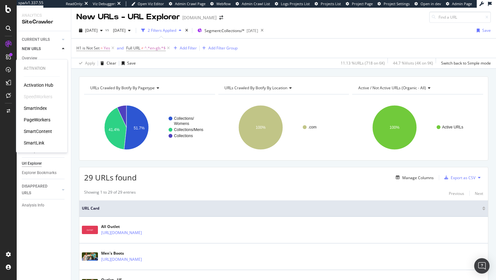
click at [35, 121] on div "PageWorkers" at bounding box center [37, 120] width 27 height 6
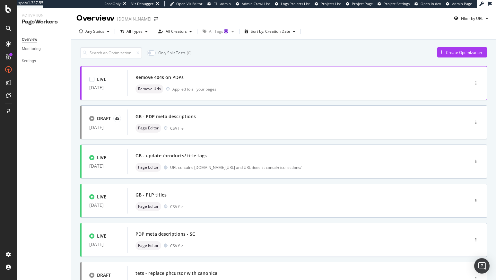
click at [205, 83] on div "Remove 404s on PDPs Remove Urls Applied to all your pages" at bounding box center [289, 83] width 307 height 21
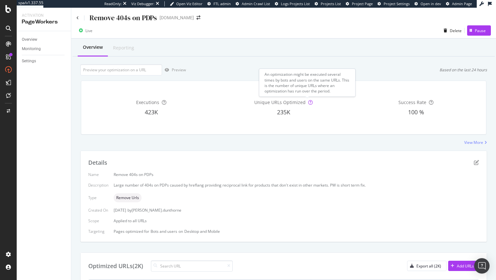
click at [308, 103] on icon at bounding box center [310, 102] width 4 height 4
click at [352, 179] on div "Name Remove 404s on PDPs Description Large number of 404s on PDPs caused by hre…" at bounding box center [283, 203] width 391 height 62
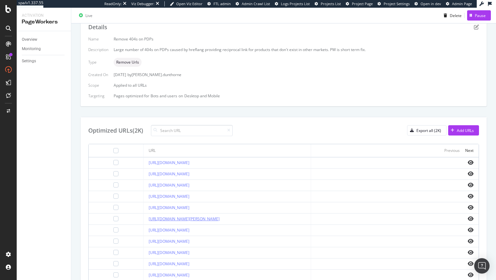
scroll to position [212, 0]
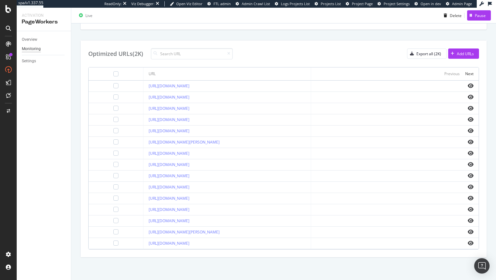
click at [32, 47] on div "Monitoring" at bounding box center [31, 49] width 19 height 7
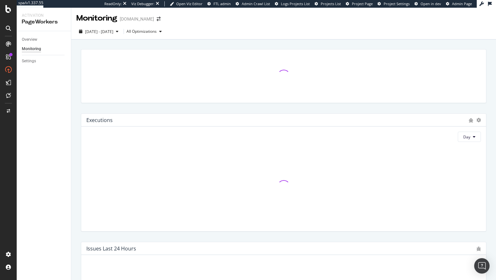
click at [39, 52] on div "Monitoring" at bounding box center [31, 49] width 19 height 7
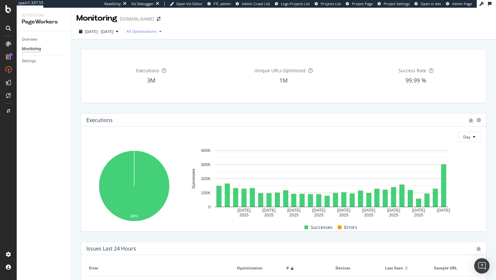
click at [157, 33] on div "All Optimizations" at bounding box center [142, 32] width 30 height 4
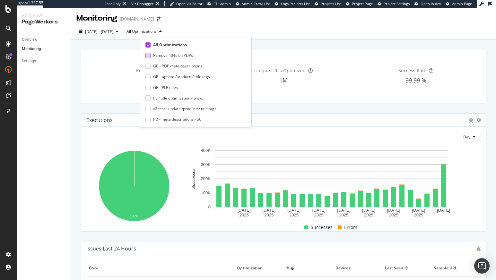
click at [148, 56] on div at bounding box center [148, 55] width 5 height 5
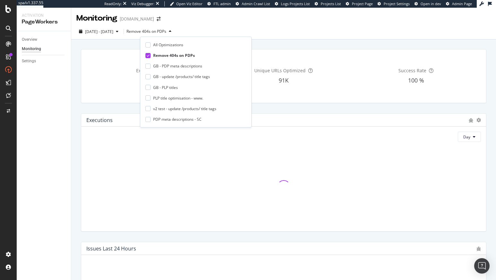
click at [301, 50] on div "Executions 185K Unique URLs Optimized 91K Success Rate 100 %" at bounding box center [283, 75] width 405 height 53
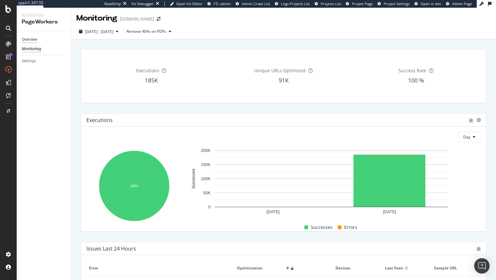
click at [26, 39] on div "Overview" at bounding box center [29, 39] width 15 height 7
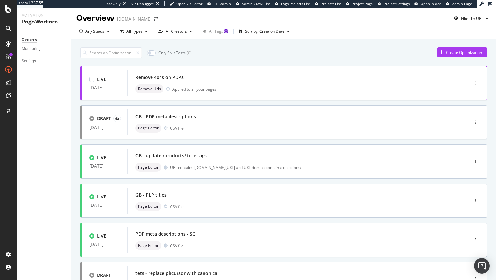
click at [192, 73] on div "Remove 404s on PDPs Remove Urls Applied to all your pages" at bounding box center [289, 83] width 323 height 26
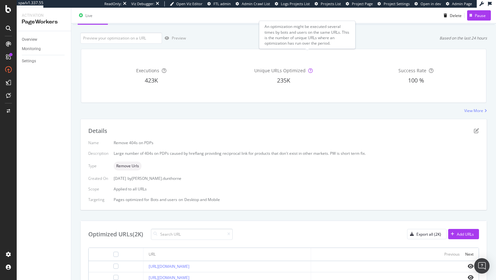
scroll to position [117, 0]
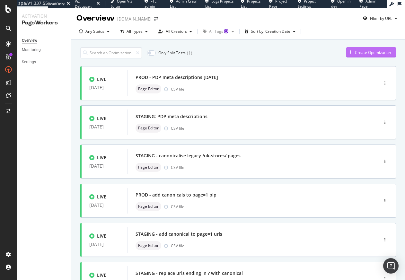
click at [350, 56] on div "Create Optimization" at bounding box center [368, 53] width 45 height 10
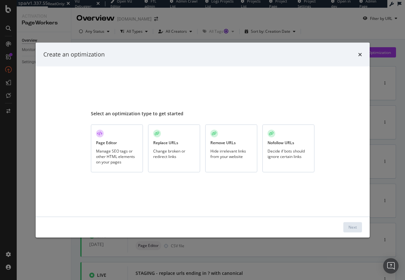
click at [175, 147] on div "Replace URLs Change broken or redirect links" at bounding box center [174, 149] width 52 height 48
click at [352, 227] on div "Next" at bounding box center [353, 227] width 8 height 5
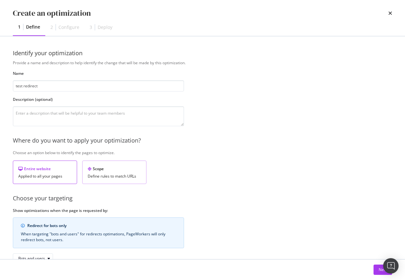
type input "test redirect"
click at [102, 174] on div "Define rules to match URLs" at bounding box center [114, 176] width 53 height 4
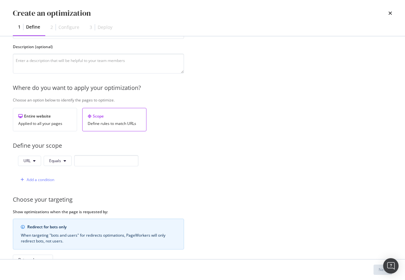
scroll to position [55, 0]
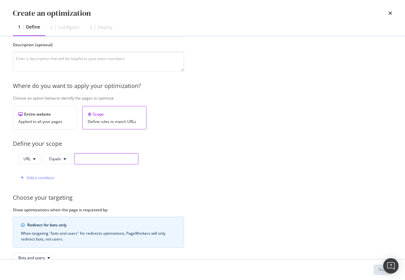
click at [93, 161] on input "modal" at bounding box center [106, 158] width 64 height 11
paste input "https://www.thewhitecompany.com/uk/inspire-me/celebrate-the-everyday"
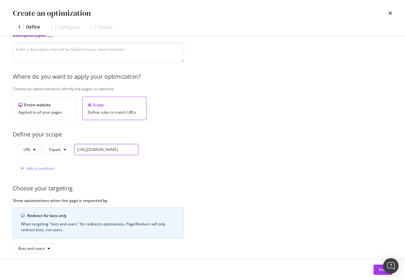
scroll to position [96, 0]
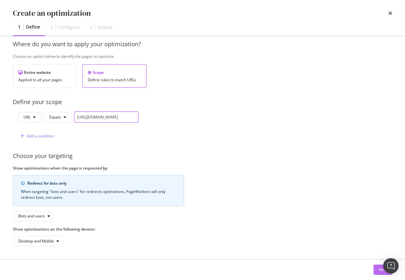
type input "https://www.thewhitecompany.com/uk/inspire-me/celebrate-the-everyday"
click at [378, 270] on button "Next" at bounding box center [383, 270] width 19 height 10
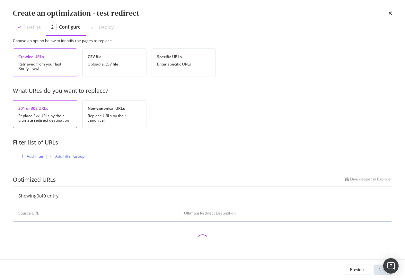
scroll to position [11, 0]
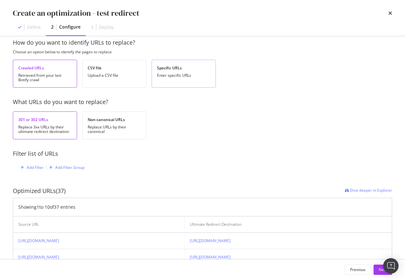
click at [170, 70] on div "Specific URLs" at bounding box center [183, 67] width 53 height 5
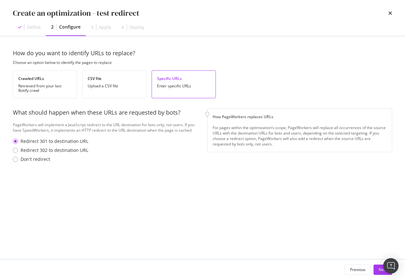
scroll to position [0, 0]
click at [379, 270] on div "Next" at bounding box center [383, 269] width 8 height 5
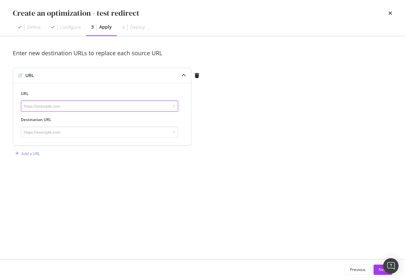
click at [83, 109] on input "modal" at bounding box center [99, 106] width 157 height 11
paste input "https://www.thewhitecompany.com/uk/inspire-me/celebrate-the-everyday"
type input "https://www.thewhitecompany.com/uk/inspire-me/celebrate-the-everyday"
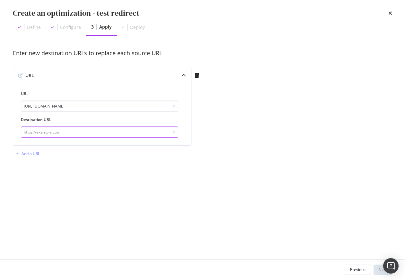
click at [36, 128] on input "modal" at bounding box center [99, 132] width 157 height 11
paste input "https://www.thewhitecompany.com/uk/magazine"
type input "https://www.thewhitecompany.com/uk/magazine"
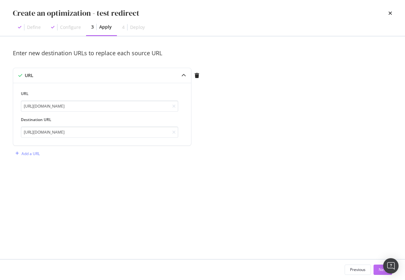
click at [378, 271] on button "Next" at bounding box center [383, 270] width 19 height 10
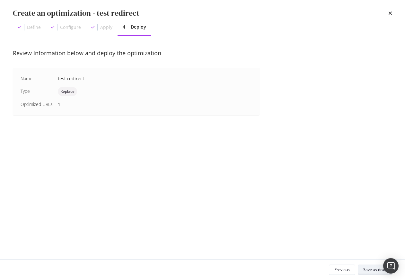
click at [370, 268] on div "Save as draft" at bounding box center [374, 269] width 23 height 5
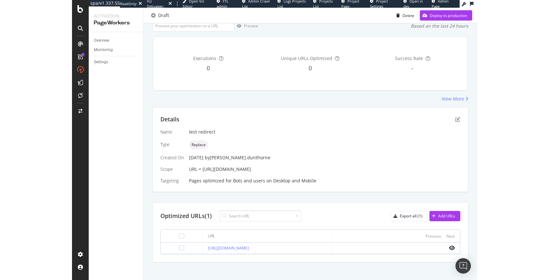
scroll to position [49, 0]
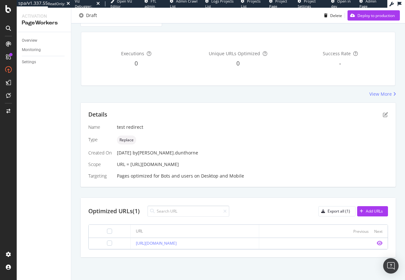
click at [377, 243] on icon "eye" at bounding box center [380, 243] width 6 height 5
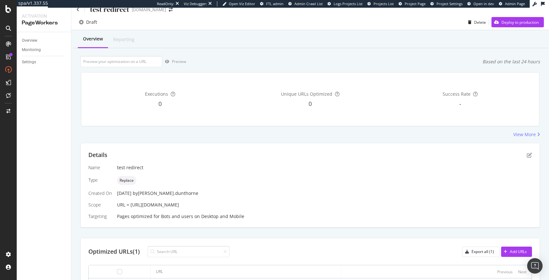
scroll to position [0, 0]
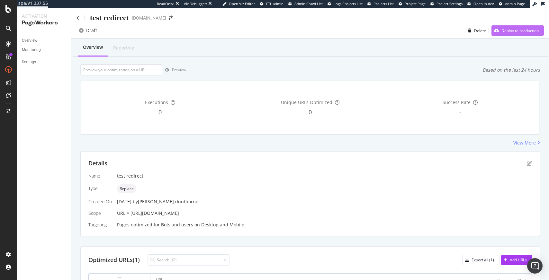
click at [405, 32] on div "Deploy to production" at bounding box center [519, 30] width 37 height 5
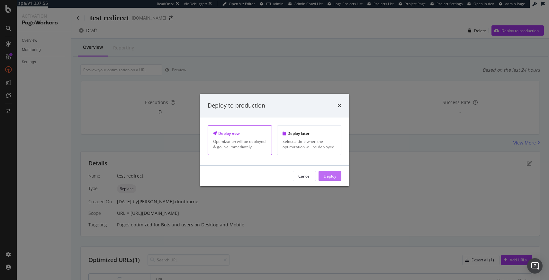
click at [331, 177] on div "Deploy" at bounding box center [330, 175] width 13 height 5
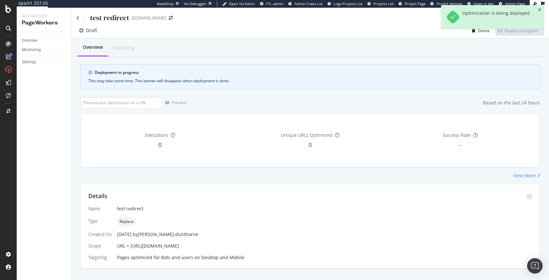
drag, startPoint x: 286, startPoint y: 246, endPoint x: 130, endPoint y: 247, distance: 155.9
click at [130, 247] on div "URL = [URL][DOMAIN_NAME]" at bounding box center [324, 246] width 415 height 6
copy span "[URL][DOMAIN_NAME]"
click at [78, 18] on icon at bounding box center [77, 18] width 3 height 4
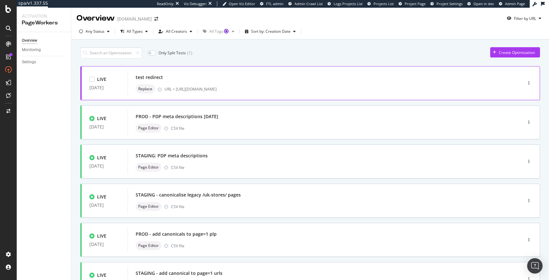
click at [184, 76] on div "test redirect" at bounding box center [315, 77] width 359 height 9
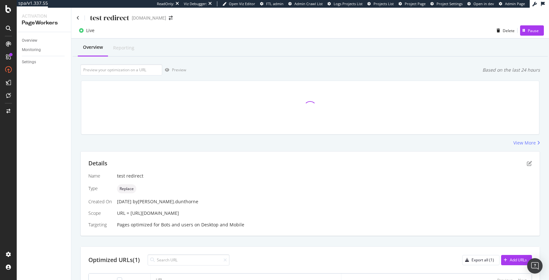
drag, startPoint x: 289, startPoint y: 215, endPoint x: 131, endPoint y: 214, distance: 158.1
click at [131, 214] on div "URL = [URL][DOMAIN_NAME]" at bounding box center [324, 213] width 415 height 6
copy span "[URL][DOMAIN_NAME]"
click at [78, 18] on icon at bounding box center [77, 18] width 3 height 4
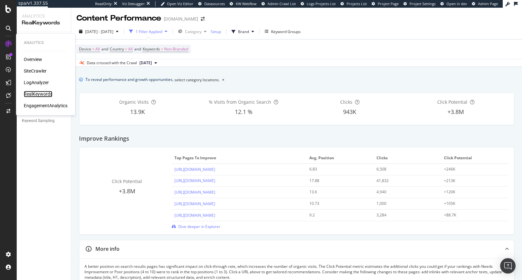
click at [40, 96] on div "RealKeywords" at bounding box center [38, 94] width 29 height 6
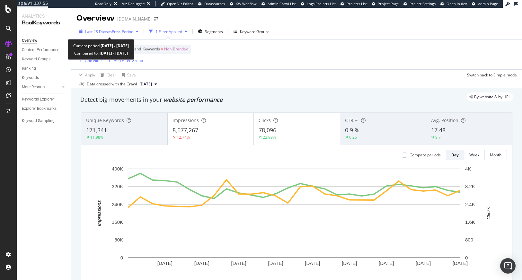
click at [119, 33] on span "vs Prev. Period" at bounding box center [120, 31] width 25 height 5
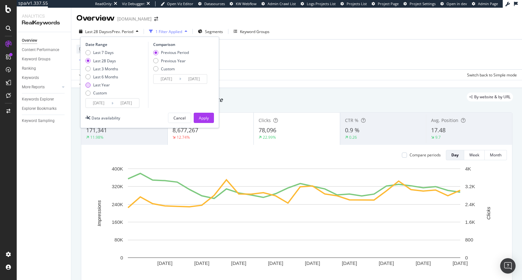
click at [103, 85] on div "Last Year" at bounding box center [101, 84] width 17 height 5
type input "[DATE]"
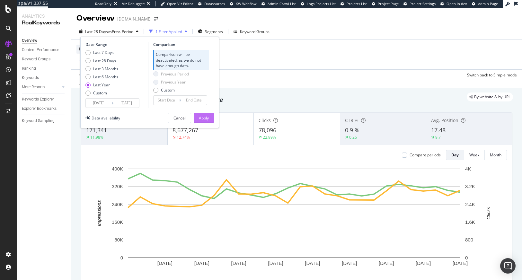
click at [200, 117] on div "Apply" at bounding box center [204, 117] width 10 height 5
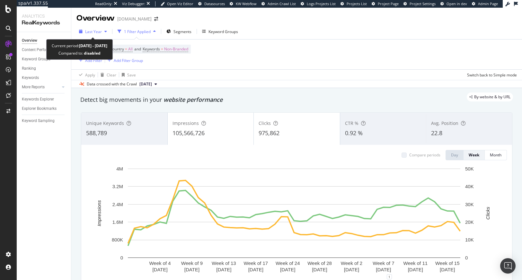
click at [97, 31] on span "Last Year" at bounding box center [93, 31] width 17 height 5
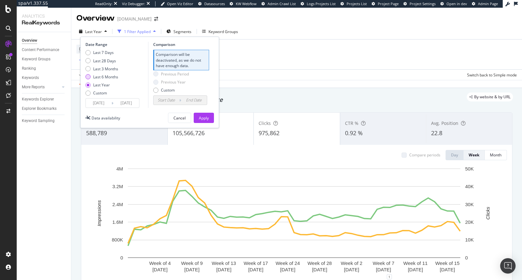
click at [97, 78] on div "Last 6 Months" at bounding box center [105, 76] width 25 height 5
type input "[DATE]"
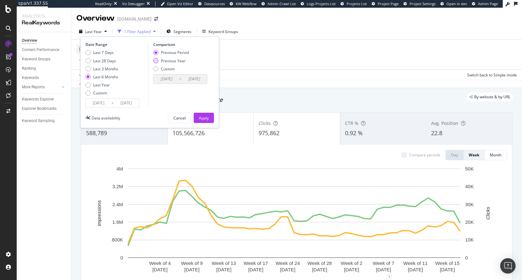
click at [176, 63] on div "Previous Year" at bounding box center [173, 60] width 25 height 5
type input "[DATE]"
click at [207, 119] on div "Apply" at bounding box center [204, 117] width 10 height 5
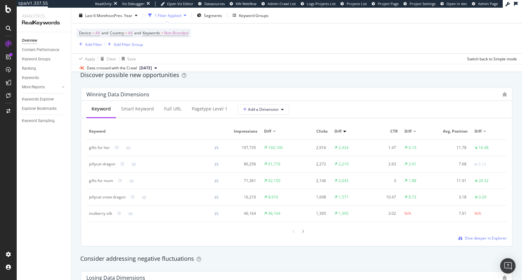
scroll to position [557, 0]
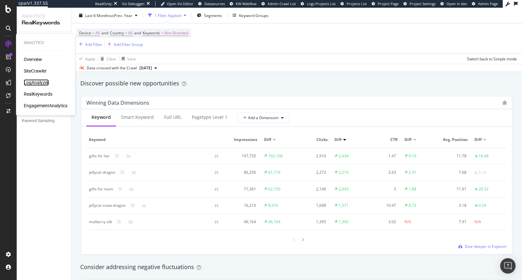
click at [39, 84] on div "LogAnalyzer" at bounding box center [36, 82] width 25 height 6
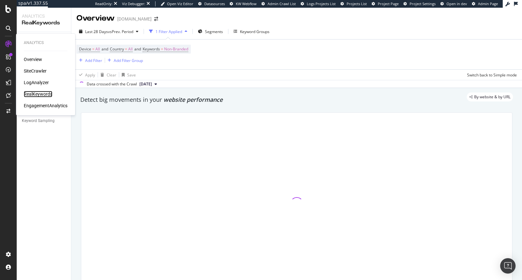
click at [39, 95] on div "RealKeywords" at bounding box center [38, 94] width 29 height 6
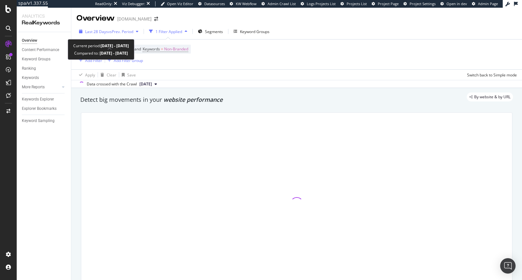
click at [125, 32] on span "vs Prev. Period" at bounding box center [120, 31] width 25 height 5
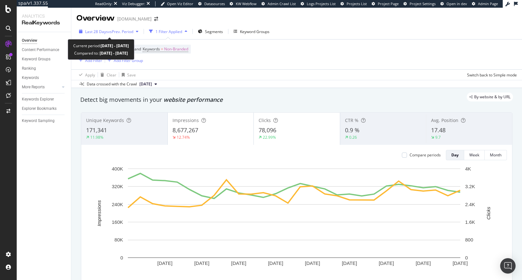
click at [125, 31] on span "vs Prev. Period" at bounding box center [120, 31] width 25 height 5
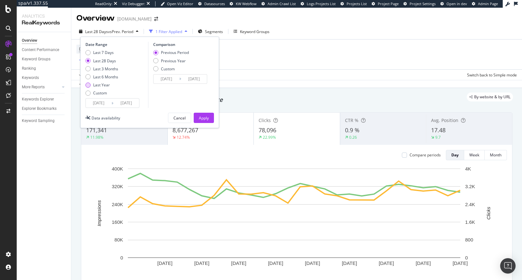
click at [101, 84] on div "Last Year" at bounding box center [101, 84] width 17 height 5
type input "2024/10/04"
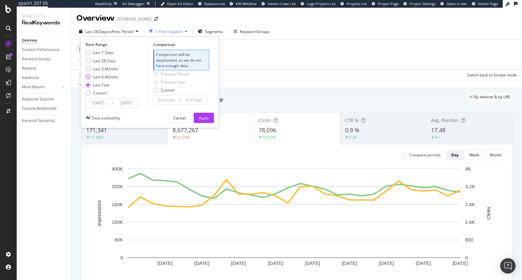
click at [96, 76] on div "Last 6 Months" at bounding box center [105, 76] width 25 height 5
type input "2025/04/04"
type input "2024/10/03"
type input "2025/04/03"
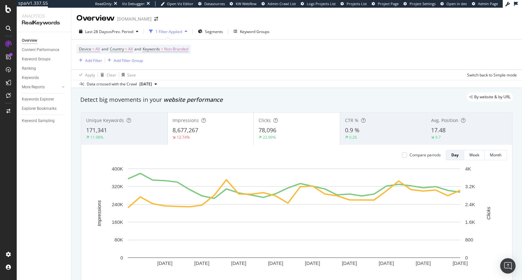
click at [262, 93] on div "By website & by URL" at bounding box center [293, 97] width 439 height 9
click at [339, 94] on div "By website & by URL" at bounding box center [293, 97] width 439 height 9
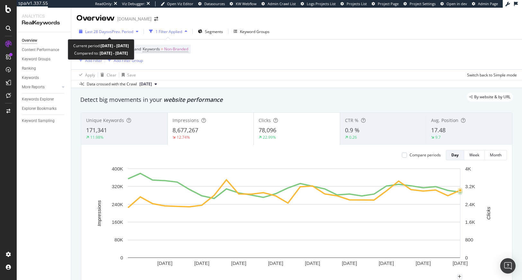
click at [120, 32] on span "vs Prev. Period" at bounding box center [120, 31] width 25 height 5
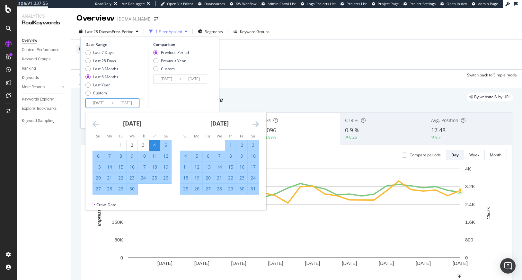
click at [103, 103] on input "2025/04/04" at bounding box center [99, 103] width 26 height 9
click at [93, 123] on icon "Move backward to switch to the previous month." at bounding box center [96, 124] width 7 height 8
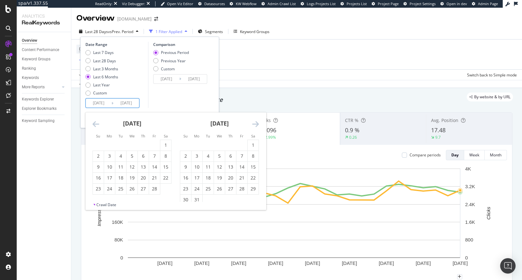
click at [93, 123] on icon "Move backward to switch to the previous month." at bounding box center [96, 124] width 7 height 8
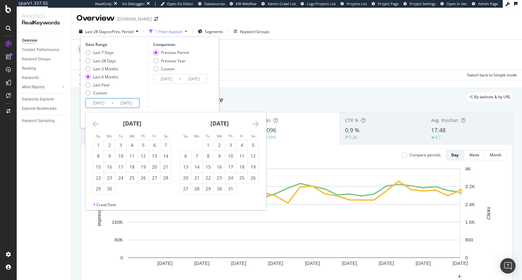
click at [93, 123] on icon "Move backward to switch to the previous month." at bounding box center [96, 124] width 7 height 8
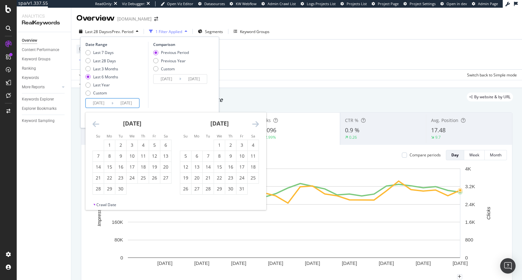
click at [93, 123] on icon "Move backward to switch to the previous month." at bounding box center [96, 124] width 7 height 8
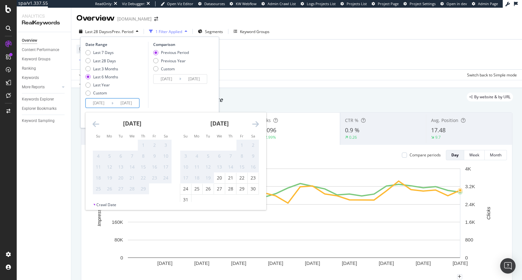
click at [93, 123] on icon "Move backward to switch to the previous month." at bounding box center [96, 124] width 7 height 8
click at [255, 123] on icon "Move forward to switch to the next month." at bounding box center [255, 124] width 7 height 8
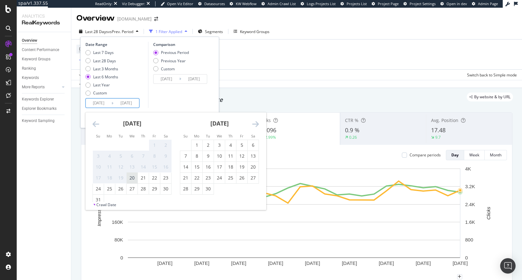
click at [132, 177] on div "20" at bounding box center [132, 178] width 11 height 6
type input "2024/03/20"
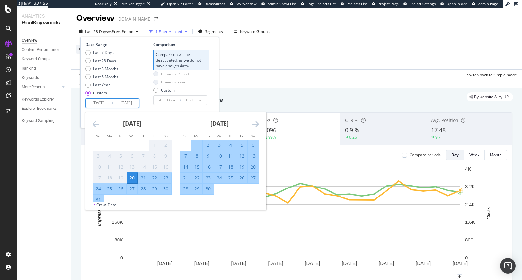
click at [177, 108] on div "Comparison Comparison will be deactivated, as we do not have enough data. Previ…" at bounding box center [178, 75] width 61 height 66
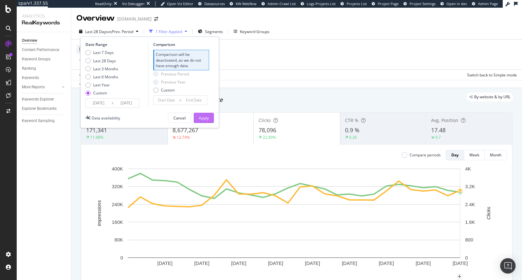
click at [195, 113] on button "Apply" at bounding box center [204, 118] width 20 height 10
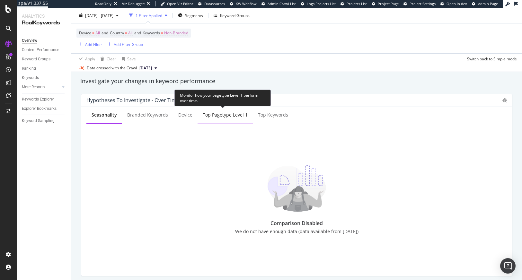
scroll to position [223, 0]
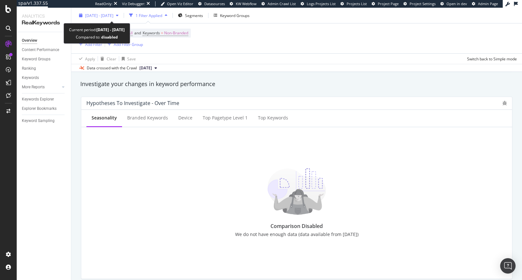
click at [113, 16] on span "2024 Mar. 20th - 2025 Oct. 3rd" at bounding box center [99, 15] width 28 height 5
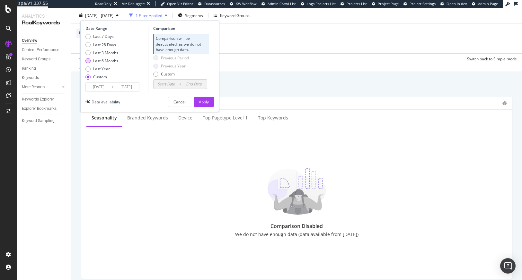
click at [101, 58] on div "Last 6 Months" at bounding box center [105, 60] width 25 height 5
type input "[DATE]"
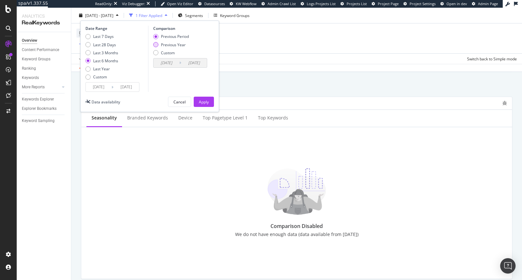
click at [180, 45] on div "Previous Year" at bounding box center [173, 44] width 25 height 5
type input "2024/04/05"
type input "2024/10/04"
click at [203, 102] on div "Apply" at bounding box center [204, 101] width 10 height 5
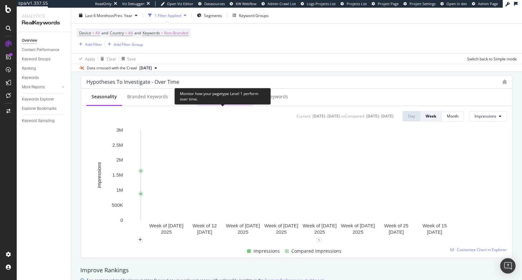
scroll to position [263, 0]
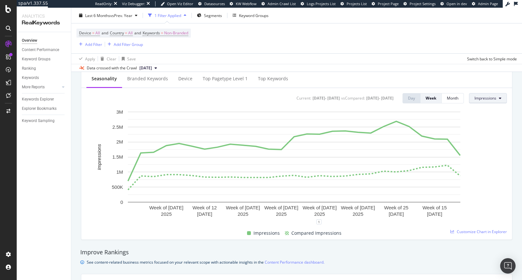
click at [493, 99] on button "Impressions" at bounding box center [488, 98] width 38 height 10
click at [479, 112] on span "Clicks" at bounding box center [485, 111] width 30 height 6
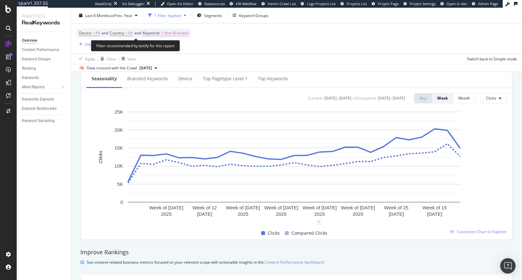
click at [163, 31] on span "=" at bounding box center [162, 32] width 2 height 5
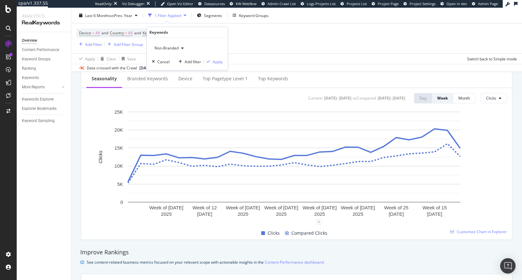
click at [165, 49] on span "Non-Branded" at bounding box center [165, 47] width 27 height 5
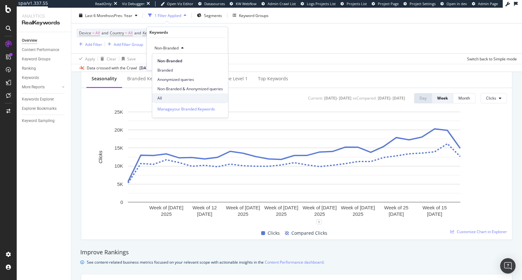
click at [171, 97] on span "All" at bounding box center [190, 98] width 66 height 6
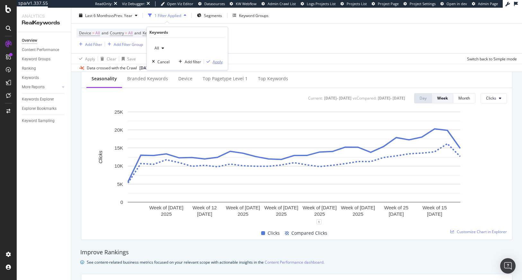
click at [213, 62] on div "Apply" at bounding box center [218, 61] width 10 height 5
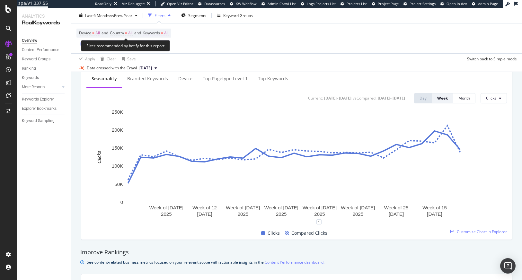
click at [160, 32] on span "Keywords" at bounding box center [151, 32] width 17 height 5
click at [160, 46] on div "button" at bounding box center [163, 48] width 8 height 4
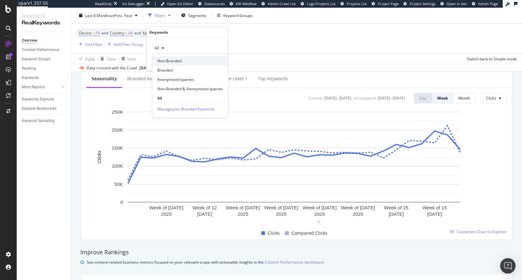
click at [171, 62] on span "Non-Branded" at bounding box center [190, 61] width 66 height 6
click at [220, 63] on div "Apply" at bounding box center [218, 61] width 10 height 5
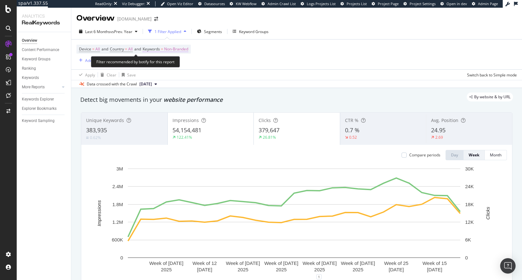
click at [169, 49] on span "Non-Branded" at bounding box center [176, 49] width 24 height 9
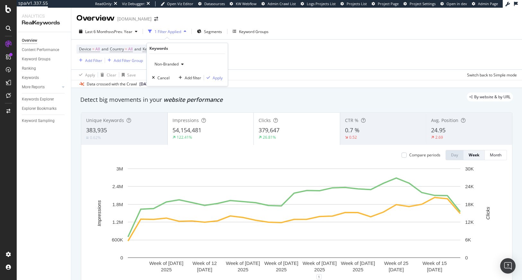
click at [174, 66] on span "Non-Branded" at bounding box center [165, 63] width 27 height 5
click at [168, 84] on span "Branded" at bounding box center [190, 87] width 66 height 6
click at [210, 78] on div "button" at bounding box center [208, 78] width 9 height 4
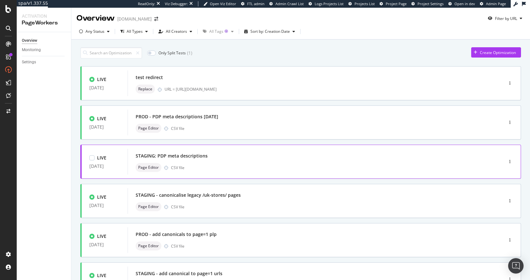
click at [189, 162] on div "STAGING: PDP meta descriptions Page Editor CSV file" at bounding box center [306, 161] width 340 height 21
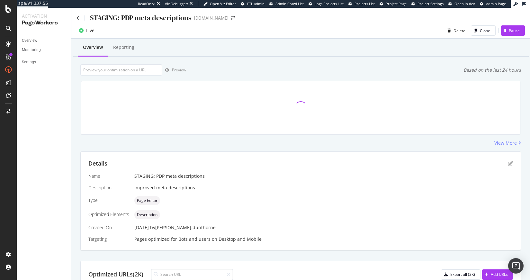
scroll to position [104, 0]
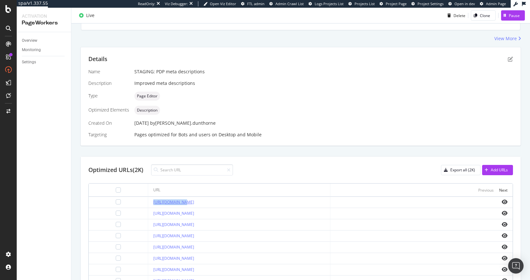
drag, startPoint x: 132, startPoint y: 201, endPoint x: 164, endPoint y: 200, distance: 31.5
click at [164, 200] on td "[URL][DOMAIN_NAME]" at bounding box center [239, 202] width 182 height 11
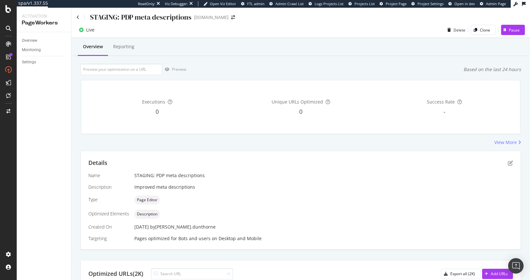
scroll to position [0, 0]
click at [77, 17] on icon at bounding box center [77, 18] width 3 height 4
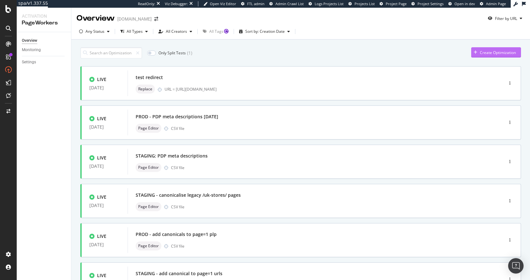
click at [489, 54] on div "Create Optimization" at bounding box center [498, 52] width 36 height 5
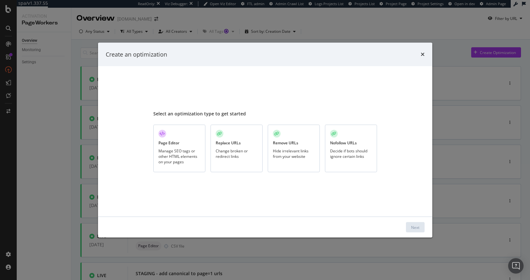
click at [174, 151] on div "Manage SEO tags or other HTML elements on your pages" at bounding box center [179, 156] width 42 height 16
click at [420, 229] on button "Next" at bounding box center [415, 227] width 19 height 10
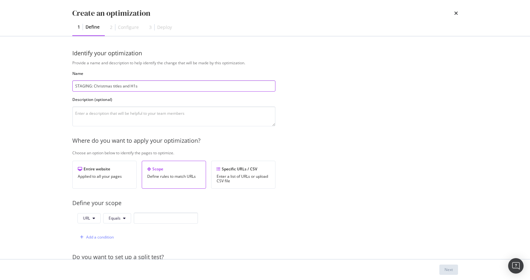
type input "STAGING: Christmas titles and H1s"
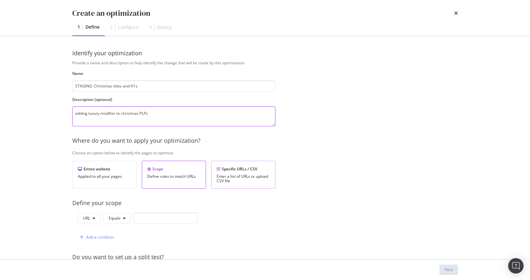
type textarea "adding luxury modifier to christmas PLPs"
click at [240, 178] on div "Enter a list of URLs or upload CSV file" at bounding box center [243, 178] width 53 height 9
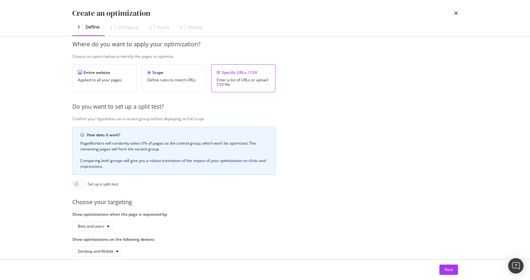
scroll to position [112, 0]
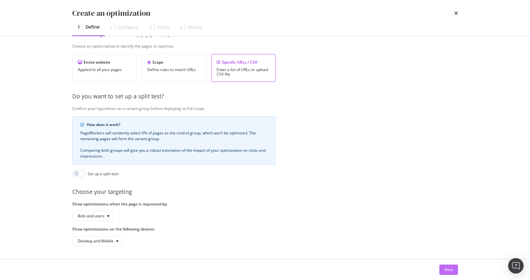
click at [444, 268] on div "Next" at bounding box center [448, 269] width 8 height 5
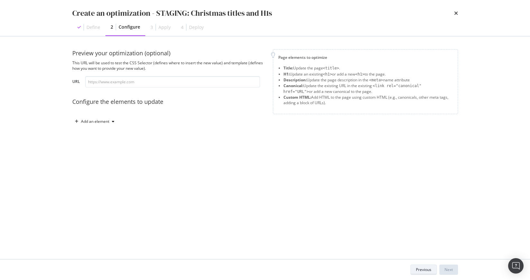
scroll to position [0, 0]
click at [104, 120] on div "Add an element" at bounding box center [95, 122] width 28 height 4
click at [92, 131] on div "Title" at bounding box center [93, 133] width 8 height 5
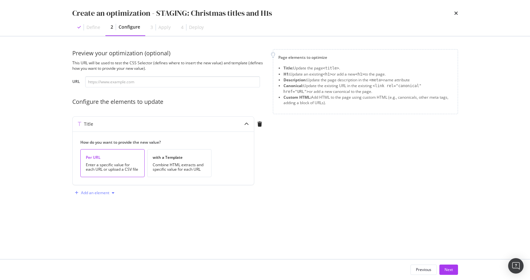
click at [98, 192] on div "Add an element" at bounding box center [95, 193] width 28 height 4
click at [97, 204] on div "H1" at bounding box center [97, 205] width 43 height 8
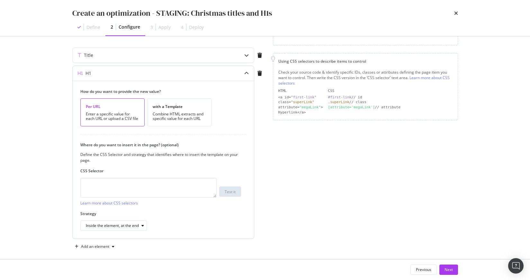
scroll to position [74, 0]
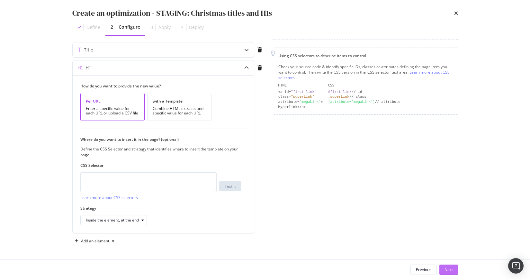
click at [452, 269] on div "Next" at bounding box center [448, 269] width 8 height 5
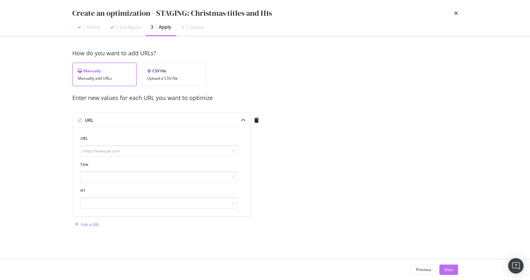
scroll to position [0, 0]
click at [163, 72] on div "CSV file" at bounding box center [173, 70] width 53 height 5
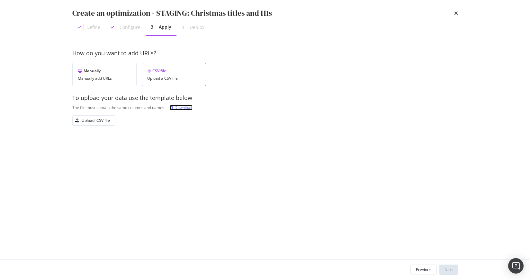
click at [180, 108] on div "Download" at bounding box center [183, 107] width 18 height 5
click at [95, 118] on div "Upload .CSV file" at bounding box center [96, 120] width 28 height 5
click at [447, 268] on div "Next" at bounding box center [448, 269] width 8 height 5
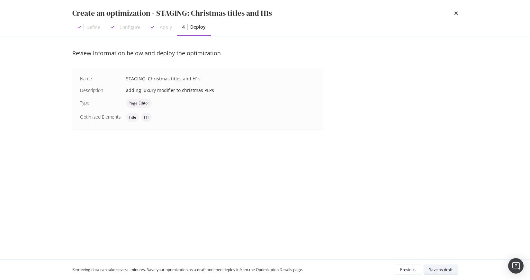
click at [444, 267] on div "Save as draft" at bounding box center [440, 269] width 23 height 5
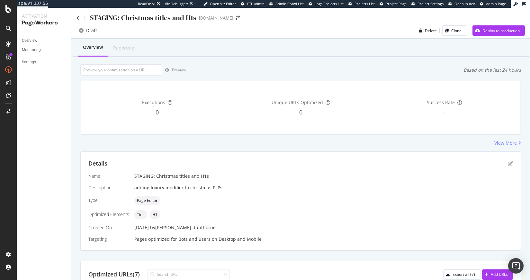
click at [485, 130] on div "Executions 0 Unique URLs Optimized 0 Success Rate -" at bounding box center [300, 107] width 439 height 53
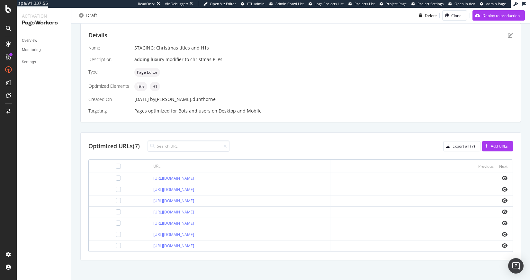
scroll to position [131, 0]
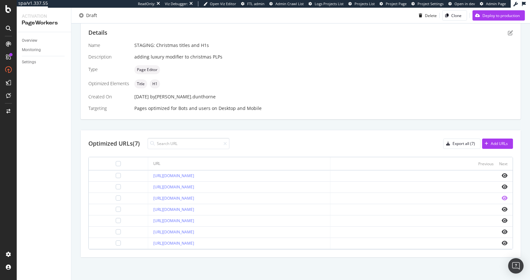
click at [502, 197] on icon "eye" at bounding box center [505, 197] width 6 height 5
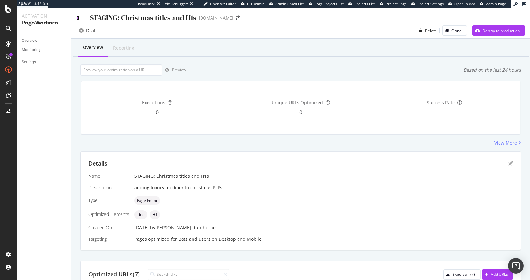
click at [78, 18] on icon at bounding box center [77, 18] width 3 height 4
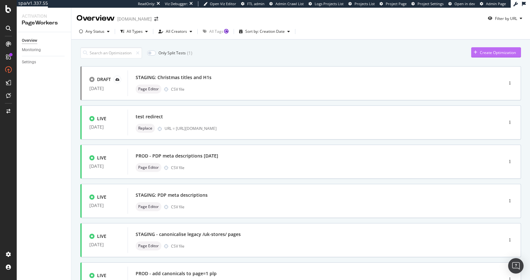
click at [480, 53] on div "Create Optimization" at bounding box center [498, 52] width 36 height 5
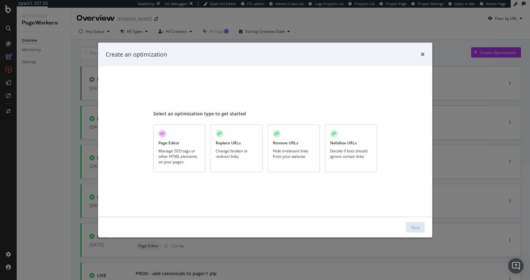
click at [178, 154] on div "Manage SEO tags or other HTML elements on your pages" at bounding box center [179, 156] width 42 height 16
click at [420, 226] on button "Next" at bounding box center [415, 227] width 19 height 10
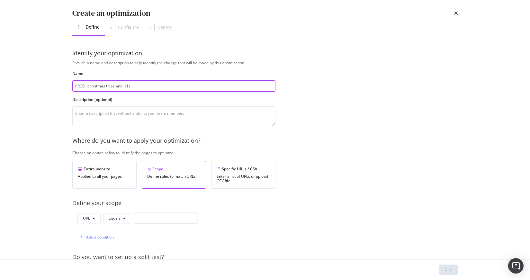
type input "PROD: christmas titles and H1s"
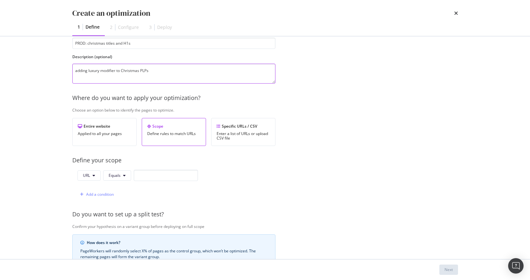
scroll to position [91, 0]
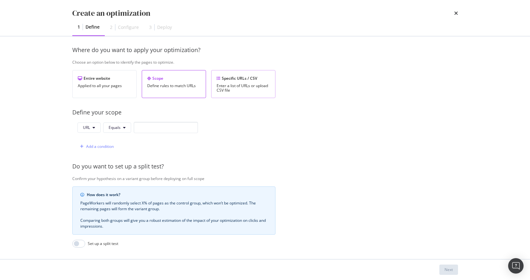
type textarea "adding luxury modifier to Christmas PLPs"
click at [240, 71] on div "Specific URLs / CSV Enter a list of URLs or upload CSV file" at bounding box center [243, 84] width 64 height 28
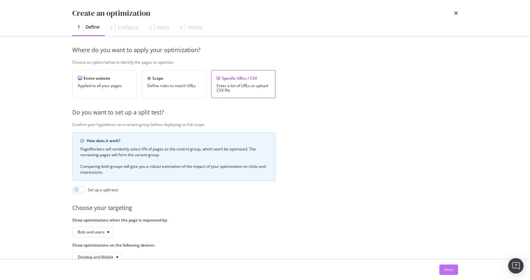
click at [448, 267] on div "Next" at bounding box center [448, 269] width 8 height 5
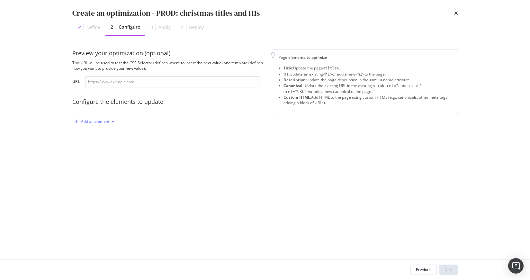
click at [94, 121] on div "Add an element" at bounding box center [95, 122] width 28 height 4
click at [95, 135] on div "Title" at bounding box center [93, 133] width 8 height 5
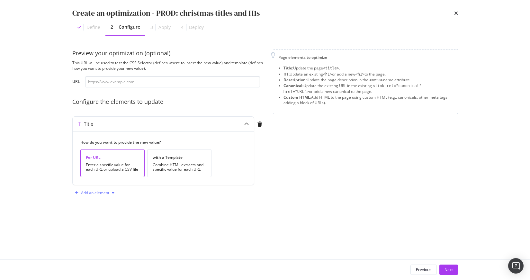
click at [110, 190] on div "Add an element" at bounding box center [94, 193] width 45 height 10
click at [101, 205] on div "H1" at bounding box center [97, 205] width 43 height 8
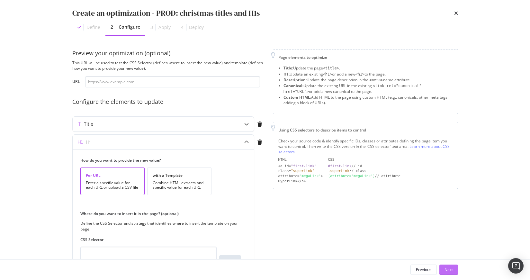
click at [451, 268] on div "Next" at bounding box center [448, 269] width 8 height 5
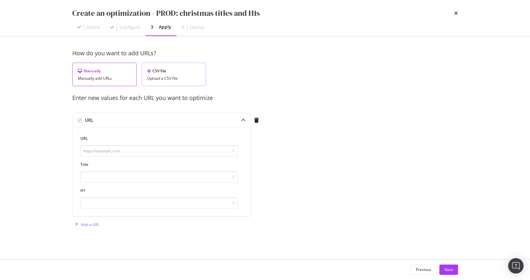
click at [152, 77] on div "Upload a CSV file" at bounding box center [173, 78] width 53 height 4
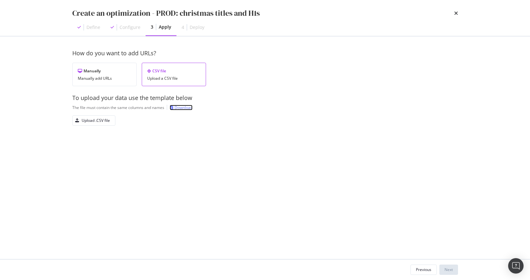
click at [182, 106] on div "Download" at bounding box center [183, 107] width 18 height 5
click at [85, 121] on div "Upload .CSV file" at bounding box center [96, 120] width 28 height 5
click at [445, 269] on div "Next" at bounding box center [448, 269] width 8 height 5
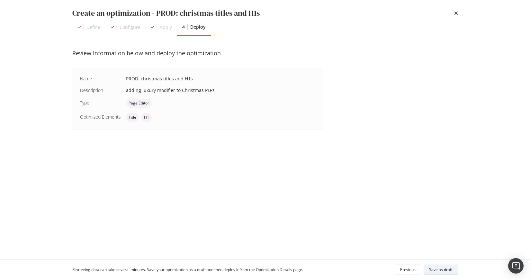
click at [437, 268] on div "Save as draft" at bounding box center [440, 269] width 23 height 5
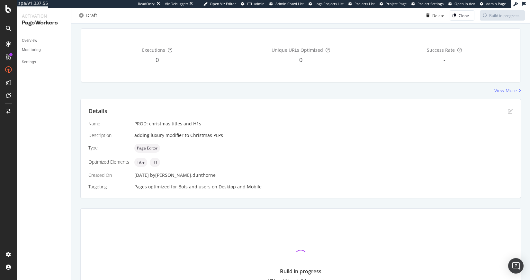
scroll to position [95, 0]
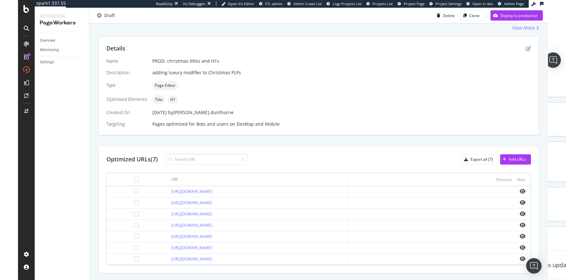
scroll to position [131, 0]
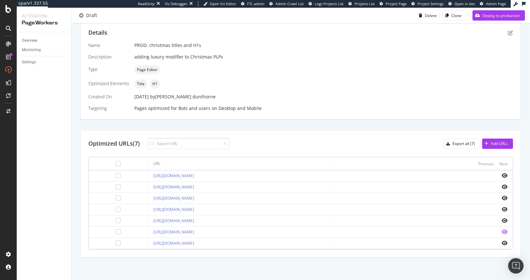
click at [502, 232] on icon "eye" at bounding box center [505, 231] width 6 height 5
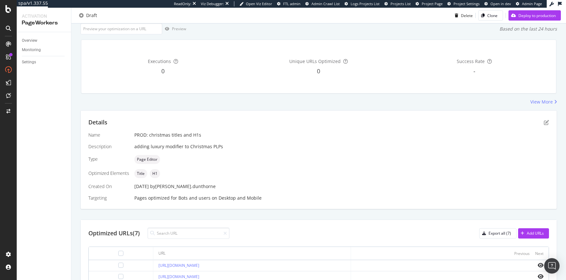
scroll to position [0, 0]
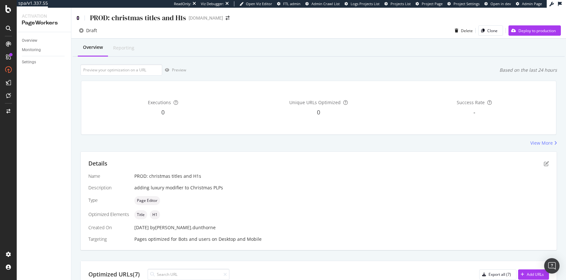
click at [77, 17] on icon at bounding box center [77, 18] width 3 height 4
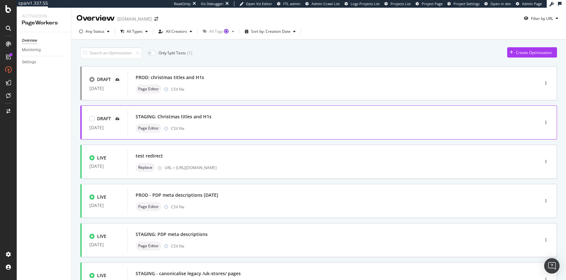
click at [489, 123] on div "STAGING: Christmas titles and H1s Page Editor CSV file" at bounding box center [324, 122] width 376 height 21
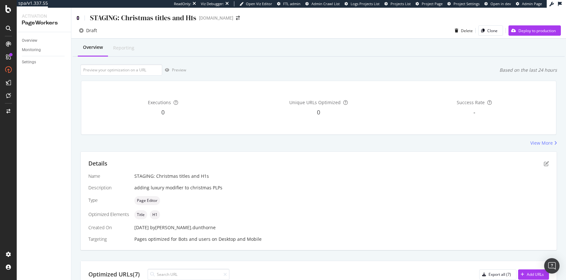
click at [78, 17] on icon at bounding box center [77, 18] width 3 height 4
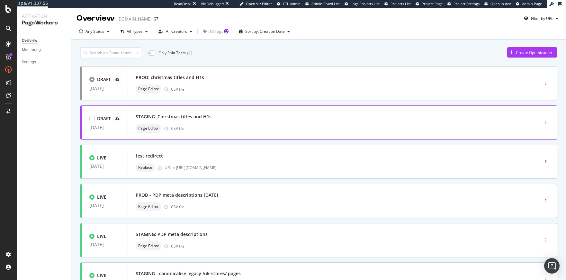
click at [530, 122] on icon "button" at bounding box center [545, 123] width 1 height 4
click at [530, 166] on div "Delete" at bounding box center [534, 166] width 12 height 5
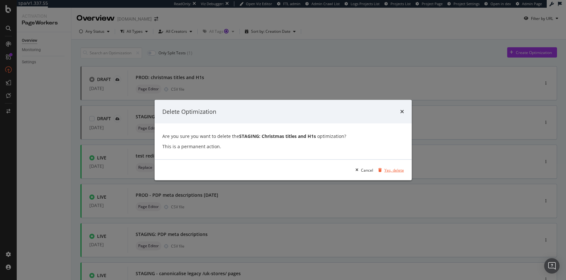
click at [392, 171] on div "Yes, delete" at bounding box center [394, 169] width 20 height 5
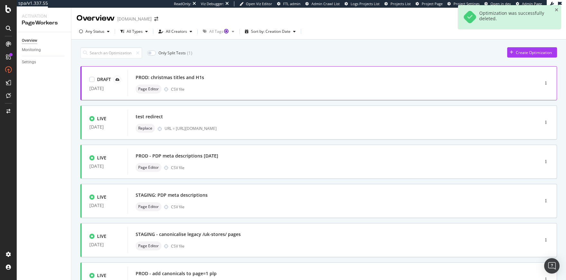
click at [205, 78] on div "PROD: christmas titles and H1s" at bounding box center [324, 77] width 376 height 9
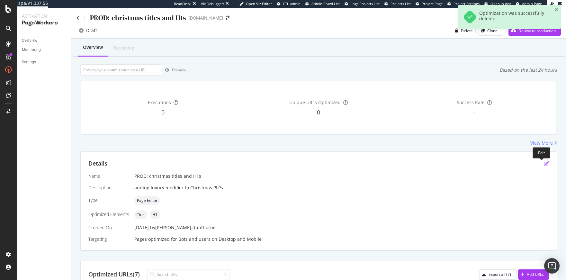
click at [530, 163] on icon "pen-to-square" at bounding box center [546, 163] width 5 height 5
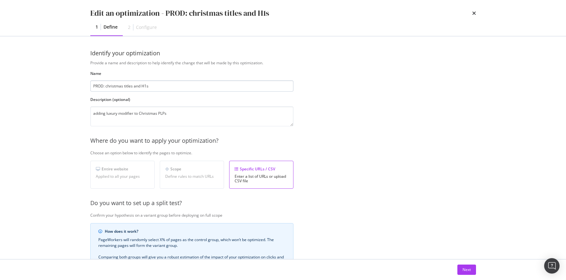
drag, startPoint x: 132, startPoint y: 85, endPoint x: 180, endPoint y: 90, distance: 48.2
click at [180, 90] on input "PROD: christmas titles and H1s" at bounding box center [191, 85] width 203 height 11
type input "PROD: christmas titles"
click at [171, 113] on textarea "adding luxury modifier to Christmas PLPs" at bounding box center [191, 116] width 203 height 20
type textarea "adding luxury modifier to Christmas PLP titles"
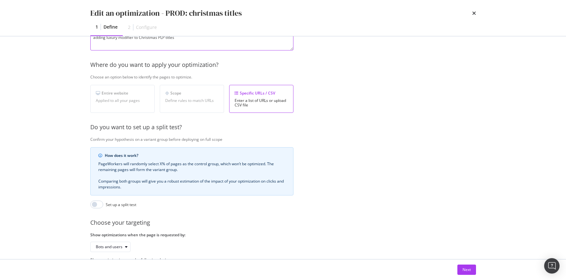
scroll to position [112, 0]
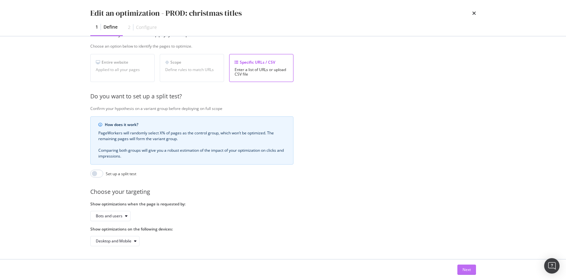
click at [467, 269] on div "Next" at bounding box center [466, 269] width 8 height 5
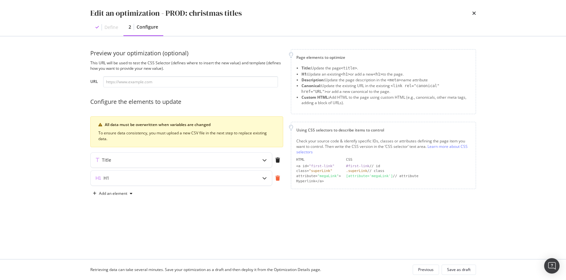
click at [277, 178] on icon "modal" at bounding box center [277, 177] width 4 height 5
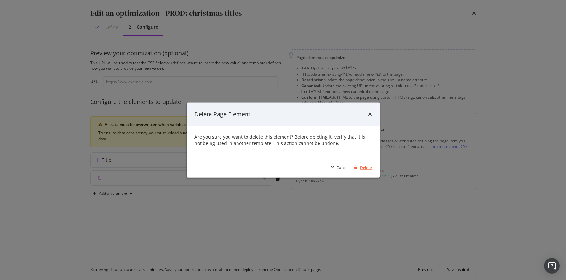
drag, startPoint x: 364, startPoint y: 170, endPoint x: 357, endPoint y: 165, distance: 9.0
click at [362, 169] on div "Delete" at bounding box center [366, 167] width 12 height 5
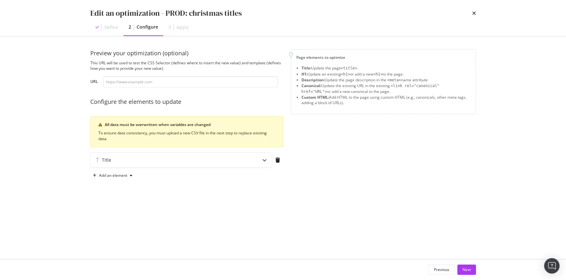
click at [349, 153] on div "Page elements to optimize Title: Update the page <title> . H1: Update an existi…" at bounding box center [383, 114] width 185 height 131
click at [108, 175] on div "Add an element" at bounding box center [113, 176] width 28 height 4
click at [231, 192] on div "Preview your optimization (optional) This URL will be used to test the CSS Sele…" at bounding box center [283, 121] width 386 height 144
click at [129, 161] on div "Title" at bounding box center [169, 160] width 156 height 6
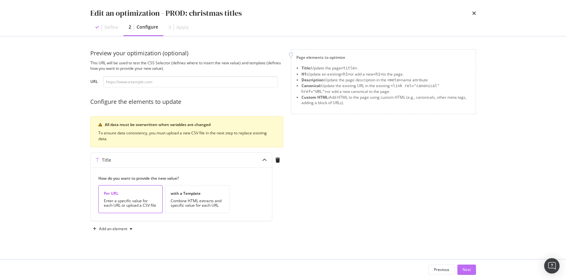
click at [469, 268] on div "Next" at bounding box center [466, 269] width 8 height 5
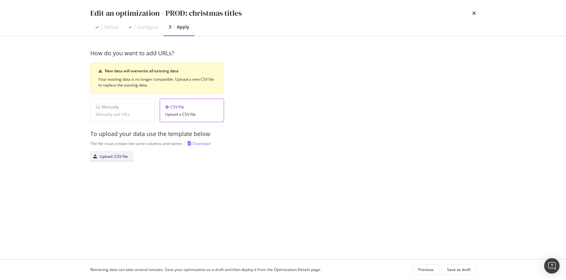
click at [116, 154] on div "Upload .CSV file" at bounding box center [114, 156] width 28 height 5
click at [462, 268] on div "Save as draft" at bounding box center [458, 269] width 23 height 5
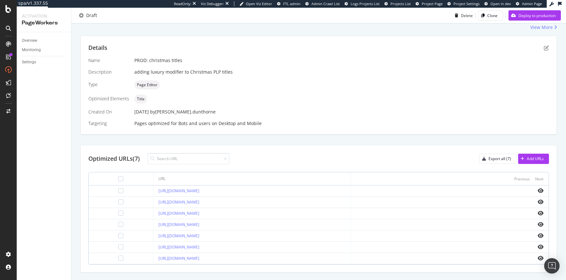
scroll to position [131, 0]
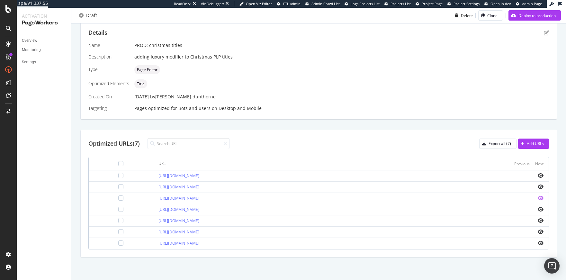
click at [530, 196] on icon "eye" at bounding box center [541, 197] width 6 height 5
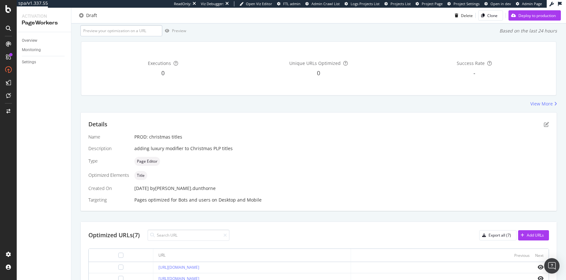
scroll to position [0, 0]
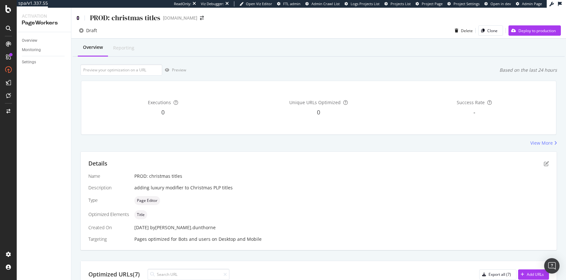
click at [78, 18] on icon at bounding box center [77, 18] width 3 height 4
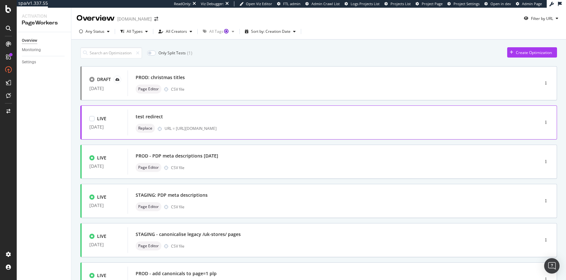
click at [245, 122] on div "test redirect Replace URL = https://www.thewhitecompany.com/uk/inspire-me/celeb…" at bounding box center [324, 122] width 376 height 21
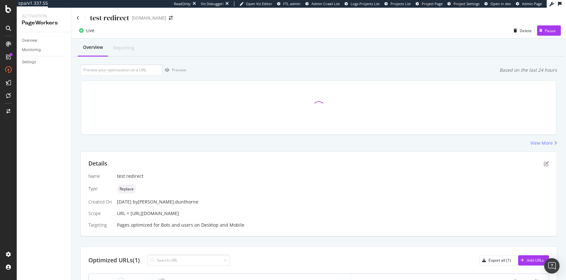
drag, startPoint x: 288, startPoint y: 214, endPoint x: 130, endPoint y: 213, distance: 157.8
click at [130, 213] on div "URL = [URL][DOMAIN_NAME]" at bounding box center [333, 213] width 432 height 6
copy span "https://www.thewhitecompany.com/uk/inspire-me/celebrate-the-everyday"
click at [530, 31] on icon "button" at bounding box center [541, 31] width 3 height 4
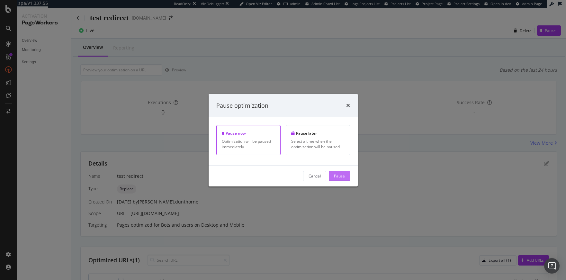
click at [343, 174] on div "Pause" at bounding box center [339, 175] width 11 height 5
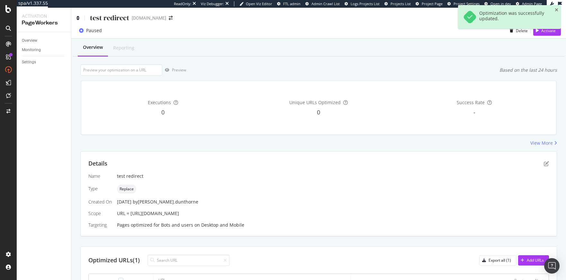
click at [78, 18] on icon at bounding box center [77, 18] width 3 height 4
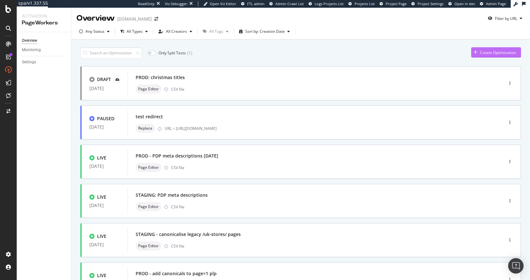
click at [480, 50] on div "Create Optimization" at bounding box center [498, 52] width 36 height 5
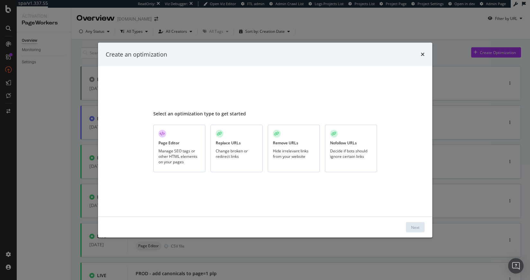
click at [178, 143] on div "Page Editor" at bounding box center [168, 142] width 21 height 5
click at [410, 228] on button "Next" at bounding box center [415, 227] width 19 height 10
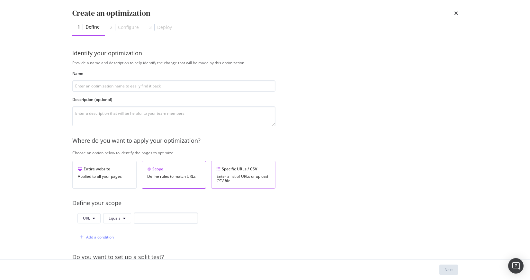
click at [253, 180] on div "Enter a list of URLs or upload CSV file" at bounding box center [243, 178] width 53 height 9
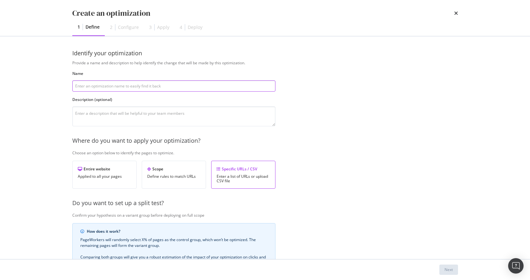
click at [110, 90] on input "modal" at bounding box center [173, 85] width 203 height 11
type input "test"
click at [442, 270] on button "Next" at bounding box center [448, 269] width 19 height 10
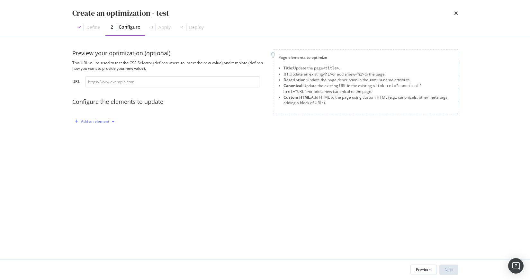
click at [85, 117] on div "Add an element" at bounding box center [94, 122] width 45 height 10
click at [89, 141] on div "H1" at bounding box center [91, 143] width 5 height 5
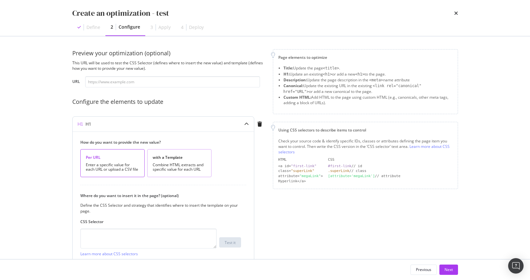
click at [174, 155] on div "with a Template" at bounding box center [179, 157] width 53 height 5
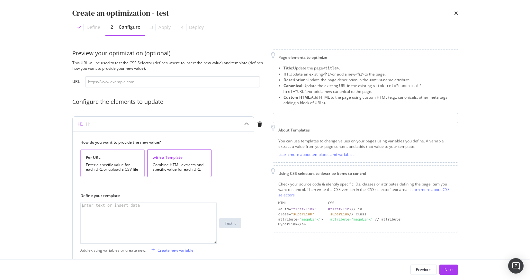
click at [123, 157] on div "Per URL" at bounding box center [112, 157] width 53 height 5
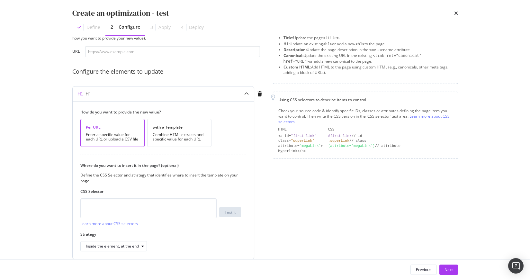
scroll to position [56, 0]
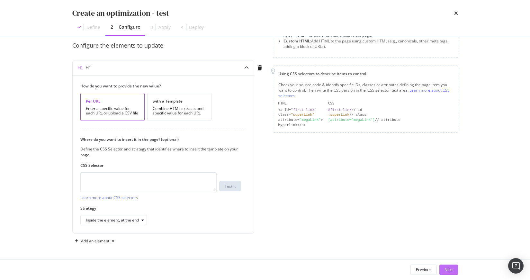
click at [451, 270] on div "Next" at bounding box center [448, 269] width 8 height 5
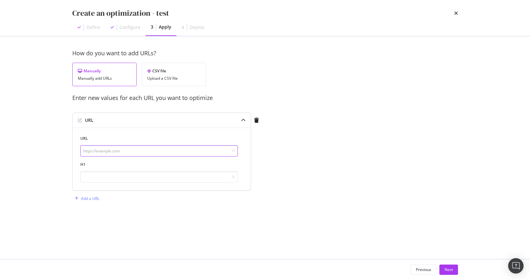
click at [116, 152] on input "modal" at bounding box center [158, 150] width 157 height 11
paste input "https://www.thewhitecompany.com/uk/Christmas/Christmas-Decorations/c/christmas-…"
type input "https://www.thewhitecompany.com/uk/Christmas/Christmas-Decorations/c/christmas-…"
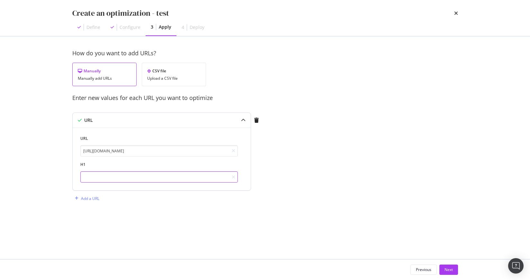
click at [110, 176] on input "modal" at bounding box center [158, 176] width 157 height 11
type input "test"
click at [423, 268] on div "Previous" at bounding box center [423, 269] width 15 height 5
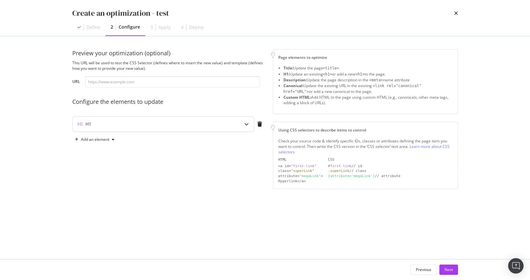
click at [133, 125] on div "H1" at bounding box center [151, 124] width 156 height 6
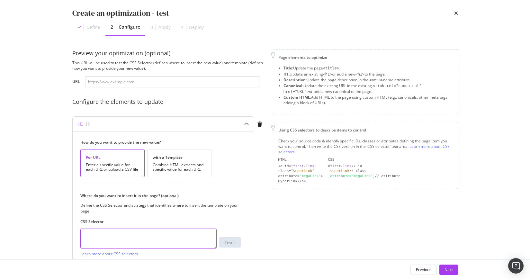
click at [106, 232] on textarea "modal" at bounding box center [148, 238] width 136 height 20
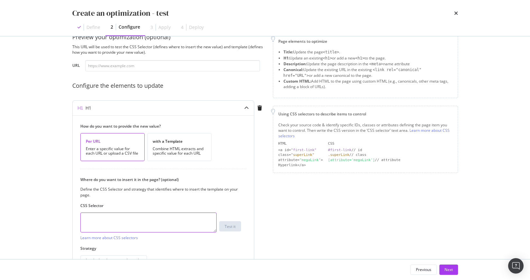
scroll to position [28, 0]
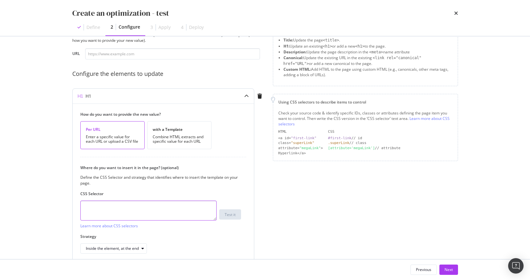
paste textarea "#main-content > div.product-listing-page__content-wrapper.layout-limiter.layout…"
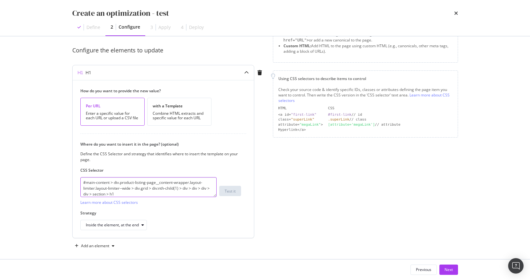
scroll to position [56, 0]
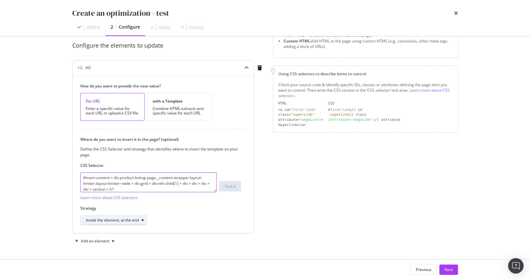
type textarea "#main-content > div.product-listing-page__content-wrapper.layout-limiter.layout…"
click at [123, 222] on div "Inside the element, at the end" at bounding box center [112, 220] width 53 height 4
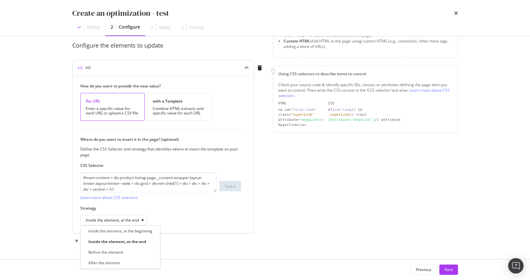
click at [190, 210] on label "Strategy" at bounding box center [160, 207] width 161 height 5
click at [449, 271] on div "Next" at bounding box center [448, 269] width 8 height 5
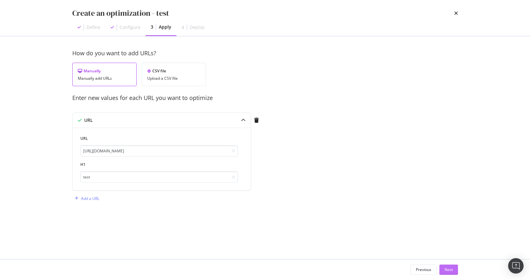
scroll to position [0, 0]
click at [448, 272] on div "Next" at bounding box center [448, 269] width 8 height 5
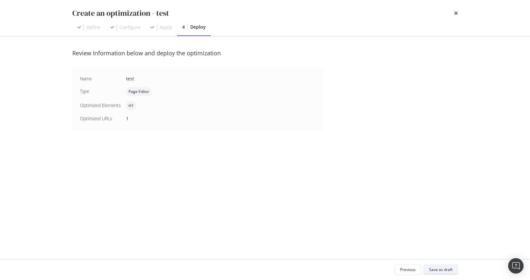
click at [441, 267] on div "Save as draft" at bounding box center [440, 269] width 23 height 5
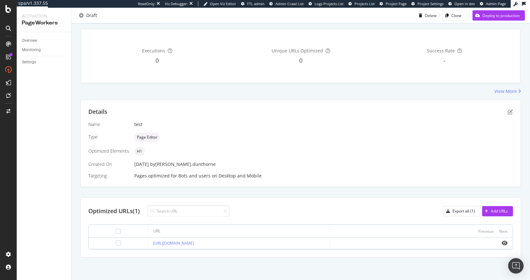
scroll to position [52, 0]
click at [502, 243] on icon "eye" at bounding box center [505, 242] width 6 height 5
click at [508, 113] on icon "pen-to-square" at bounding box center [510, 111] width 5 height 5
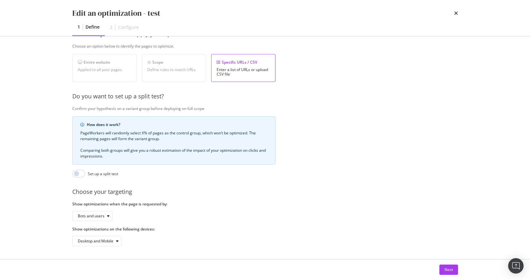
scroll to position [112, 0]
click at [448, 268] on div "Next" at bounding box center [448, 269] width 8 height 5
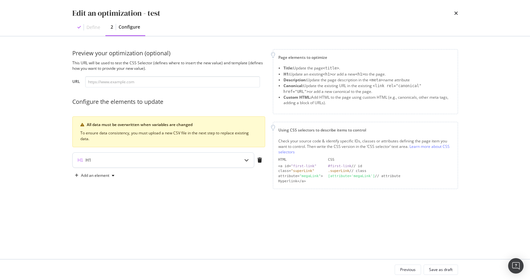
click at [219, 158] on div "H1" at bounding box center [151, 160] width 156 height 6
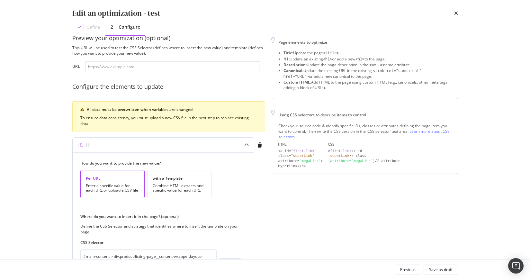
scroll to position [92, 0]
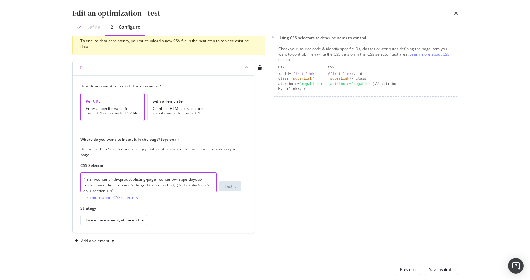
click at [129, 175] on textarea "#main-content > div.product-listing-page__content-wrapper.layout-limiter.layout…" at bounding box center [148, 182] width 136 height 20
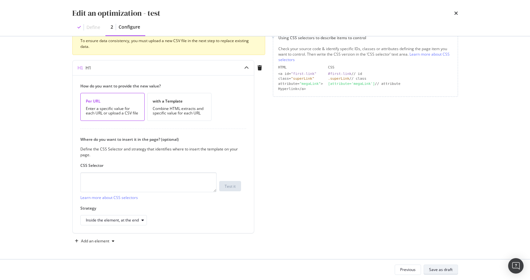
click at [436, 270] on div "Save as draft" at bounding box center [440, 269] width 23 height 5
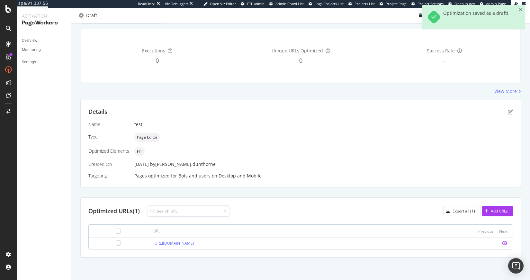
click at [502, 242] on icon "eye" at bounding box center [505, 242] width 6 height 5
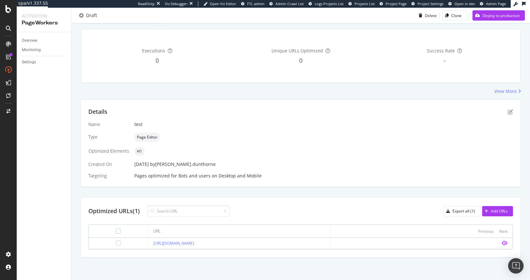
click at [502, 242] on icon "eye" at bounding box center [505, 242] width 6 height 5
click at [512, 116] on div "Details Name test Type Page Editor Optimized Elements H1 Created On 06 Oct. 202…" at bounding box center [301, 143] width 440 height 87
click at [508, 113] on icon "pen-to-square" at bounding box center [510, 111] width 5 height 5
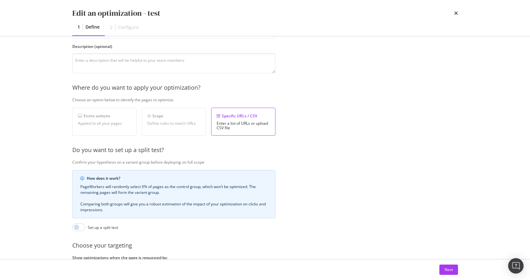
scroll to position [112, 0]
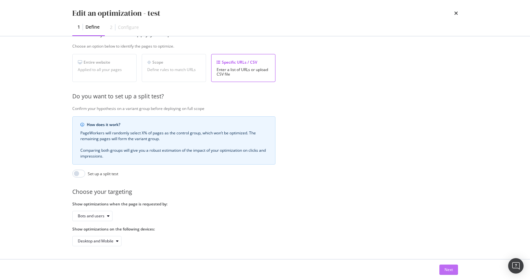
click at [445, 270] on div "Next" at bounding box center [448, 269] width 8 height 5
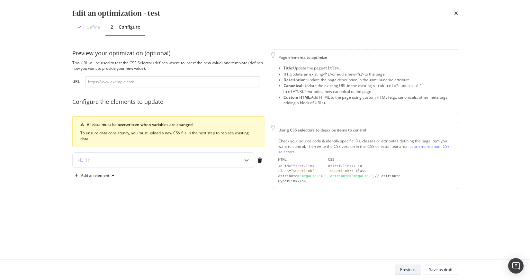
scroll to position [0, 0]
click at [248, 163] on div "modal" at bounding box center [246, 160] width 15 height 15
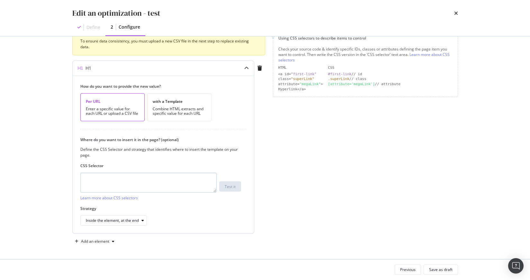
scroll to position [92, 0]
click at [109, 181] on textarea "modal" at bounding box center [148, 182] width 136 height 20
click at [121, 219] on div "Inside the element, at the end" at bounding box center [112, 220] width 53 height 4
click at [180, 108] on div "Combine HTML extracts and specific value for each URL" at bounding box center [179, 110] width 53 height 9
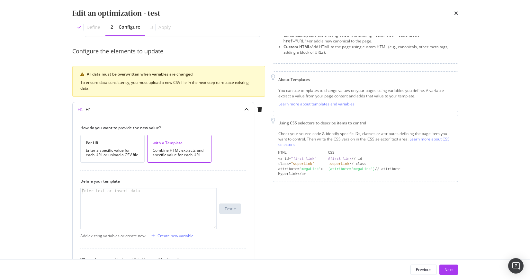
scroll to position [47, 0]
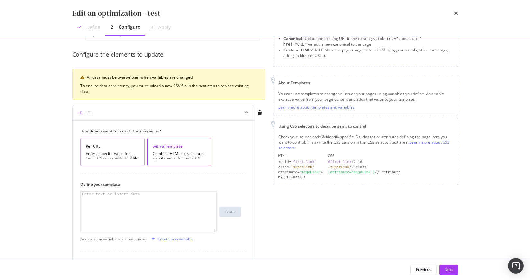
click at [115, 146] on div "Per URL" at bounding box center [112, 145] width 53 height 5
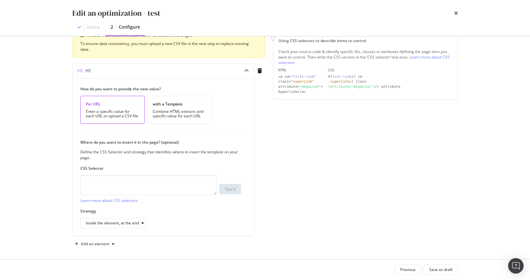
scroll to position [92, 0]
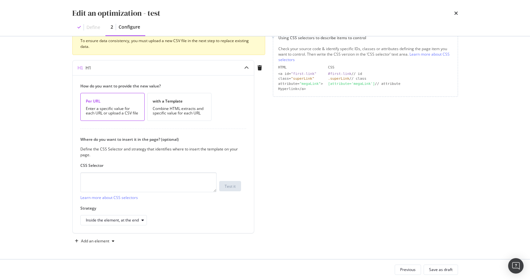
click at [302, 190] on div "Page elements to optimize Title: Update the page <title> . H1: Update an existi…" at bounding box center [365, 101] width 185 height 289
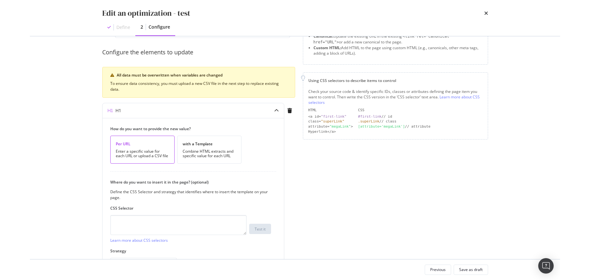
scroll to position [0, 0]
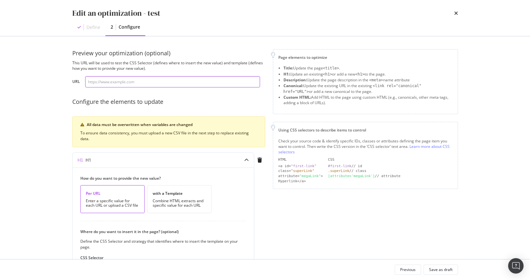
click at [122, 80] on input "modal" at bounding box center [172, 81] width 175 height 11
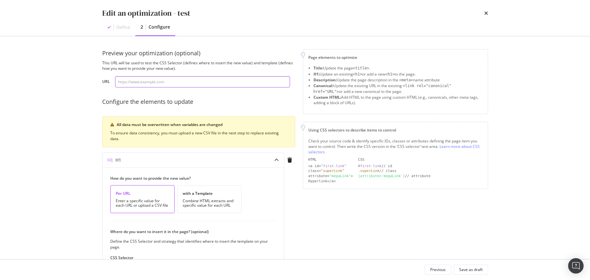
click at [155, 83] on input "modal" at bounding box center [202, 81] width 175 height 11
paste input "https://www.thewhitecompany.com/uk/Christmas/Christmas-Decorations/c/christmas-…"
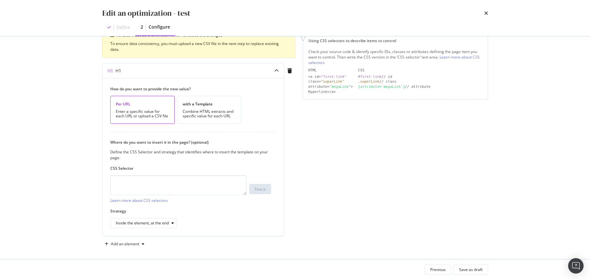
scroll to position [92, 0]
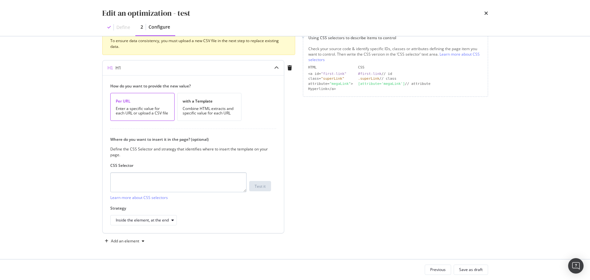
type input "https://www.thewhitecompany.com/uk/Christmas/Christmas-Decorations/c/christmas-…"
click at [175, 177] on textarea "modal" at bounding box center [178, 182] width 136 height 20
paste textarea "h1.plp-banner__heading"
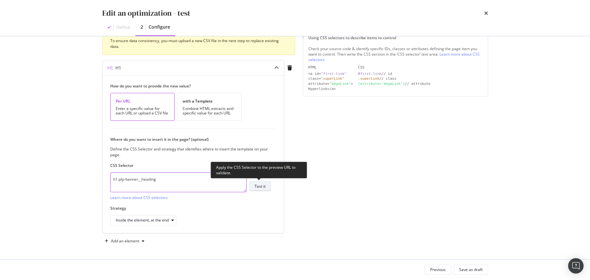
type textarea "h1.plp-banner__heading"
click at [262, 186] on div "Test it" at bounding box center [259, 185] width 11 height 5
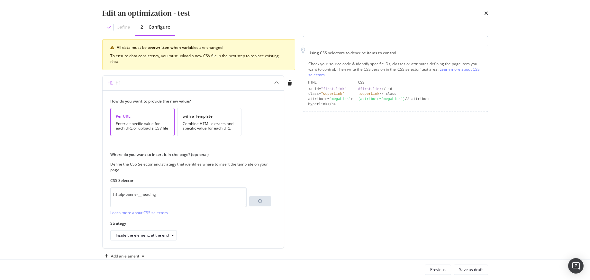
scroll to position [92, 0]
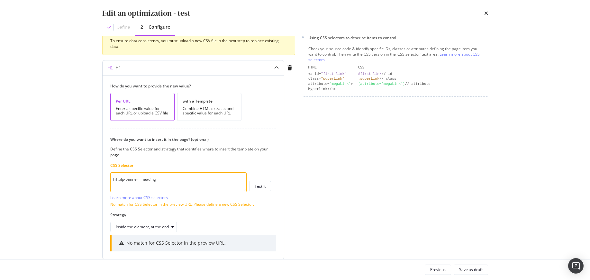
click at [173, 182] on textarea "h1.plp-banner__heading" at bounding box center [178, 182] width 136 height 20
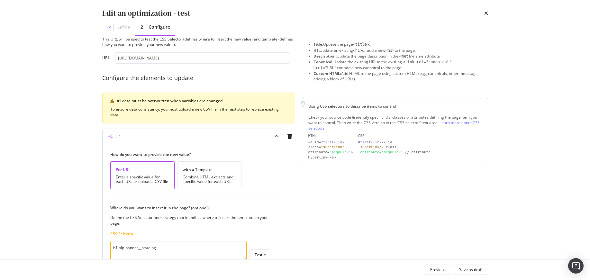
scroll to position [0, 0]
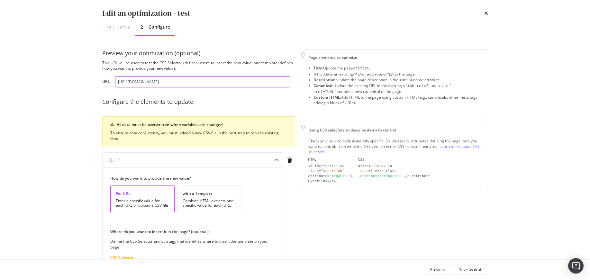
drag, startPoint x: 176, startPoint y: 81, endPoint x: 236, endPoint y: 81, distance: 60.1
click at [202, 80] on input "https://www.thewhitecompany.com/uk/Christmas/Christmas-Decorations/c/christmas-…" at bounding box center [202, 81] width 175 height 11
click at [368, 83] on li "Canonical: Update the existing URL in the existing <link rel="canonical" href="…" at bounding box center [397, 89] width 169 height 12
click at [257, 82] on input "https://www.thewhitecompany.com/uk/Christmas/Christmas-Decorations/c/christmas-…" at bounding box center [202, 81] width 175 height 11
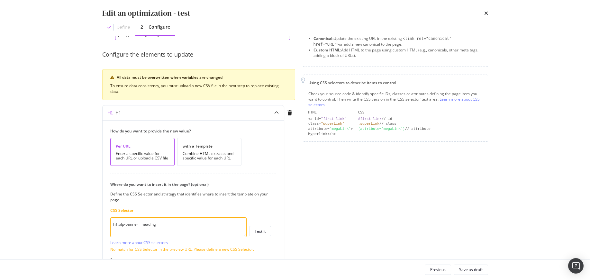
scroll to position [118, 0]
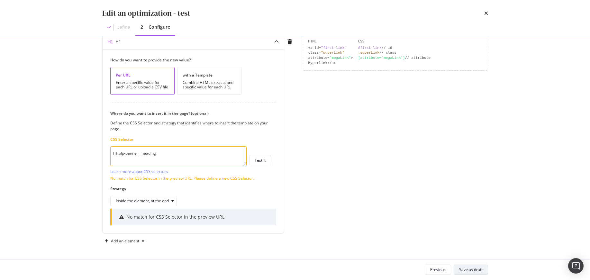
click at [467, 268] on div "Save as draft" at bounding box center [470, 269] width 23 height 5
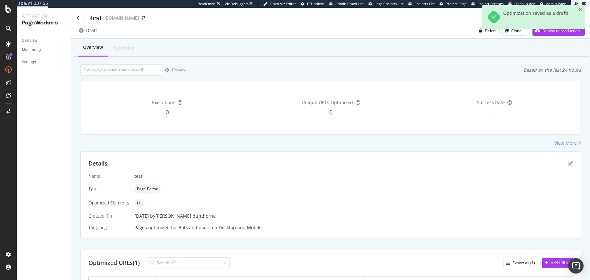
scroll to position [52, 0]
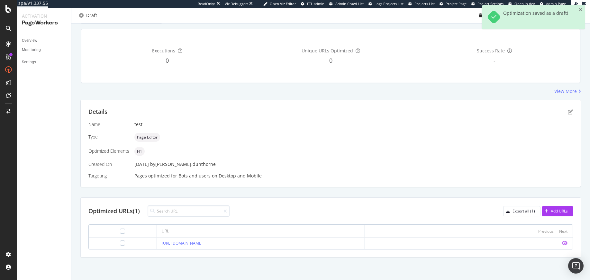
click at [530, 242] on icon "eye" at bounding box center [564, 242] width 6 height 5
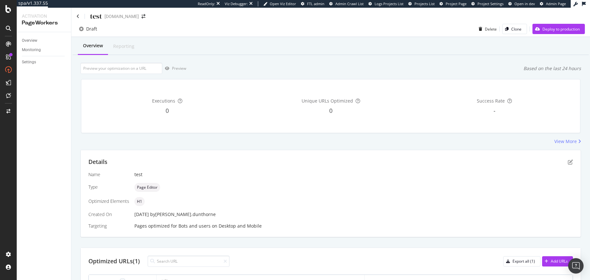
scroll to position [0, 0]
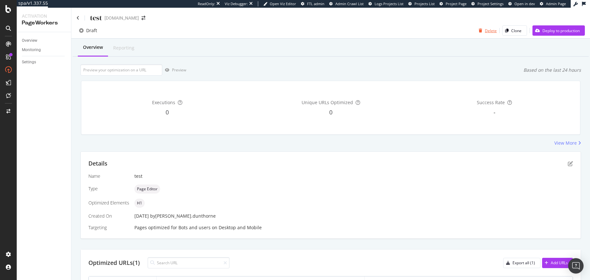
click at [485, 32] on div "Delete" at bounding box center [491, 30] width 12 height 5
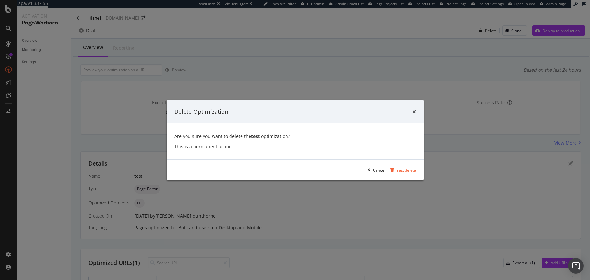
click at [407, 169] on div "Yes, delete" at bounding box center [406, 169] width 20 height 5
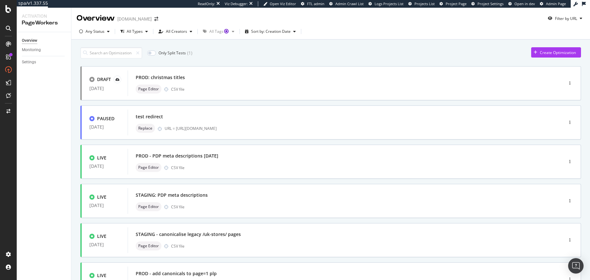
click at [309, 53] on div "Only Split Tests ( 1 ) Create Optimization" at bounding box center [330, 52] width 500 height 11
click at [16, 128] on div at bounding box center [8, 140] width 17 height 280
click at [40, 94] on div "RealKeywords" at bounding box center [38, 94] width 29 height 6
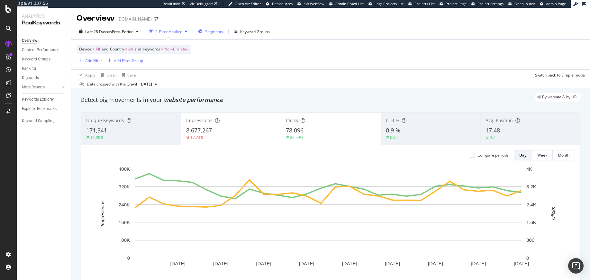
click at [218, 32] on span "Segments" at bounding box center [214, 31] width 18 height 5
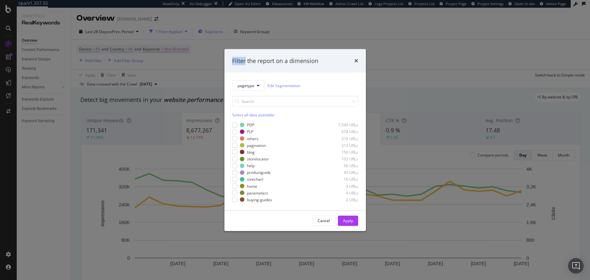
click at [218, 32] on div "Filter the report on a dimension pagetype Edit Segmentation Select all data ava…" at bounding box center [295, 140] width 590 height 280
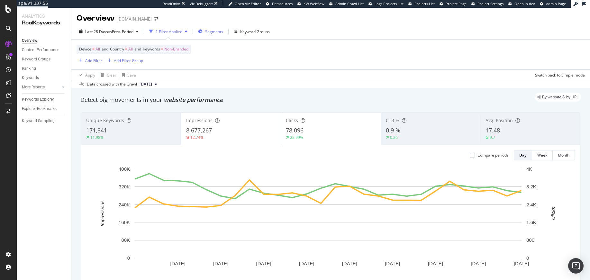
click at [219, 33] on span "Segments" at bounding box center [214, 31] width 18 height 5
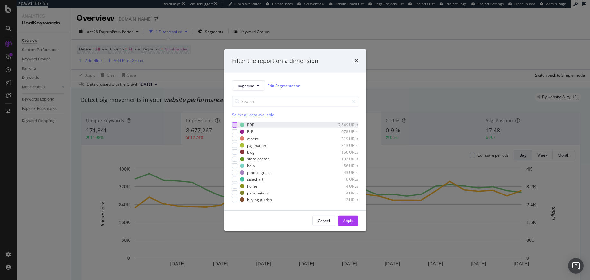
click at [235, 125] on div "modal" at bounding box center [234, 124] width 5 height 5
click at [356, 220] on button "Apply" at bounding box center [348, 221] width 20 height 10
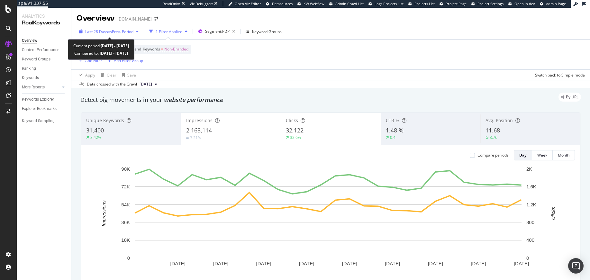
click at [121, 27] on div "Last 28 Days vs Prev. Period" at bounding box center [108, 32] width 65 height 10
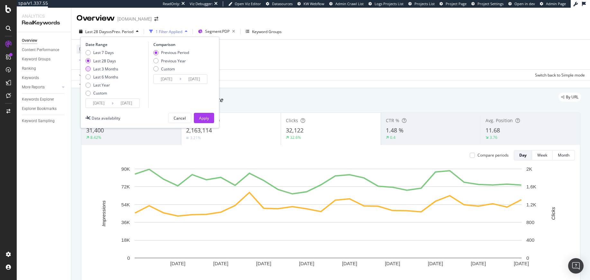
click at [102, 71] on div "Last 3 Months" at bounding box center [105, 68] width 25 height 5
type input "2025/07/04"
type input "2025/04/03"
type input "2025/07/03"
click at [107, 76] on div "Last 6 Months" at bounding box center [105, 76] width 25 height 5
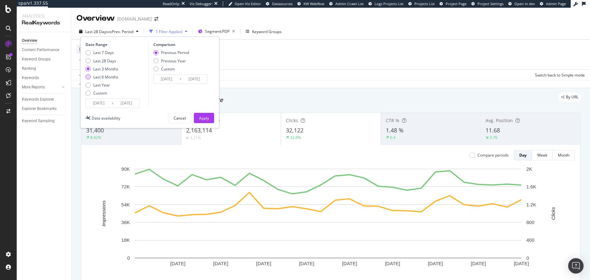
type input "2025/04/04"
type input "2024/10/03"
type input "2025/04/03"
click at [204, 118] on div "Apply" at bounding box center [204, 117] width 10 height 5
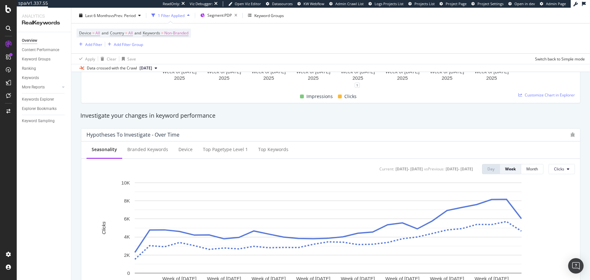
scroll to position [58, 0]
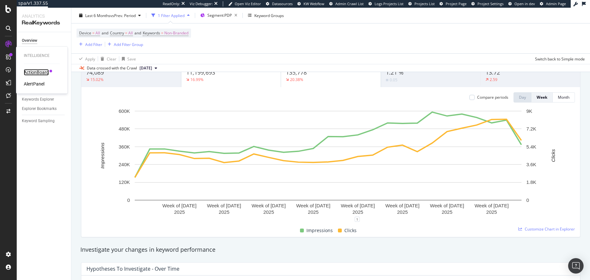
click at [38, 73] on div "ActionBoard" at bounding box center [36, 72] width 25 height 6
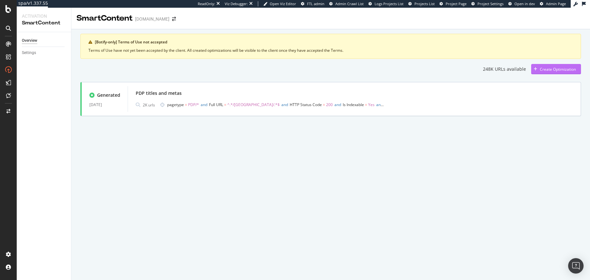
click at [544, 69] on div "Create Optimization" at bounding box center [558, 69] width 36 height 5
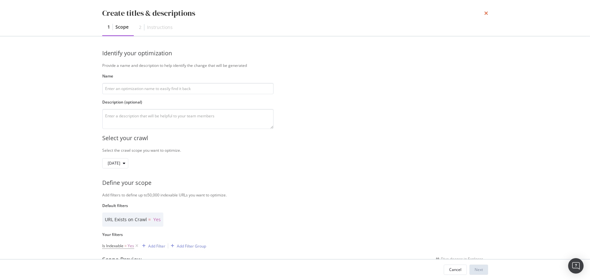
click at [486, 13] on icon "times" at bounding box center [486, 13] width 4 height 5
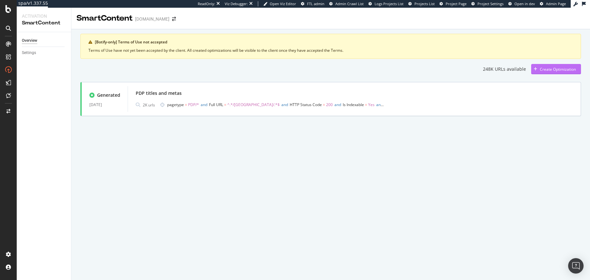
click at [549, 67] on div "Create Optimization" at bounding box center [558, 69] width 36 height 5
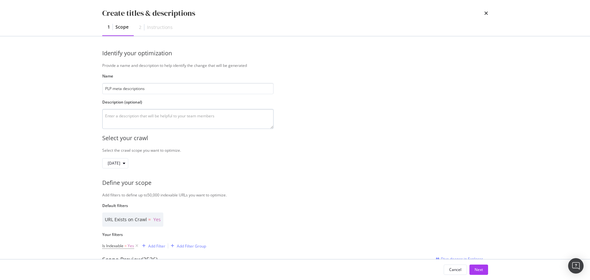
type input "PLP meta descriptions"
click at [161, 121] on textarea "modal" at bounding box center [187, 119] width 171 height 20
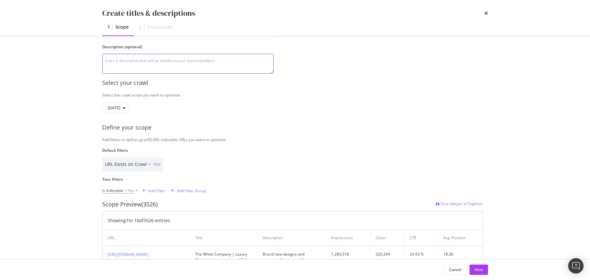
scroll to position [126, 0]
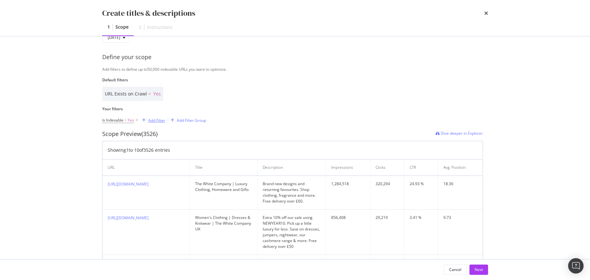
click at [153, 121] on div "Add Filter" at bounding box center [156, 120] width 17 height 5
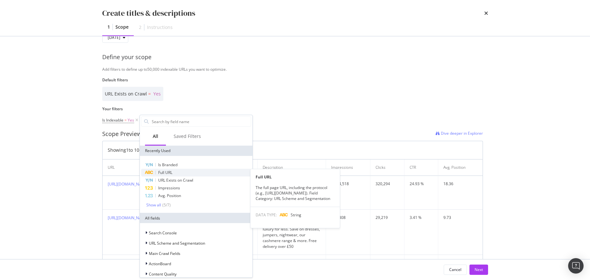
click at [175, 172] on div "Full URL" at bounding box center [196, 173] width 110 height 8
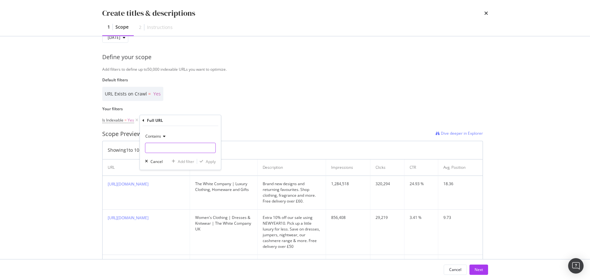
click at [157, 149] on input "Name" at bounding box center [180, 148] width 70 height 10
click at [158, 163] on div "Cancel" at bounding box center [156, 161] width 12 height 5
click at [158, 163] on th "URL" at bounding box center [146, 167] width 87 height 16
click at [156, 121] on div "Add Filter" at bounding box center [156, 120] width 17 height 5
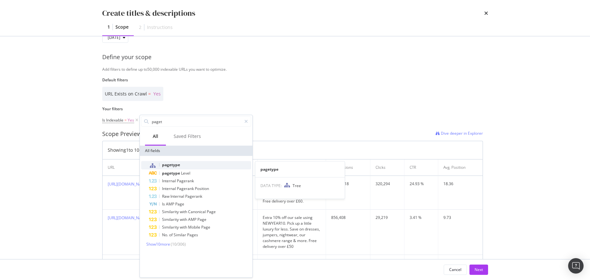
type input "paget"
click at [173, 163] on span "pagetype" at bounding box center [171, 164] width 18 height 5
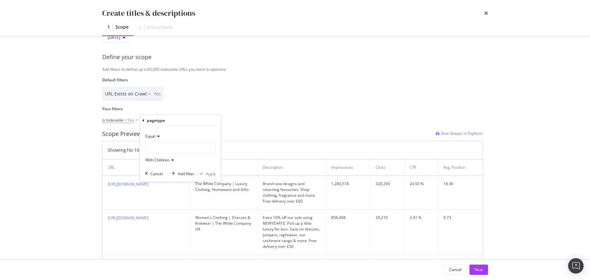
click at [156, 147] on div "modal" at bounding box center [180, 148] width 70 height 10
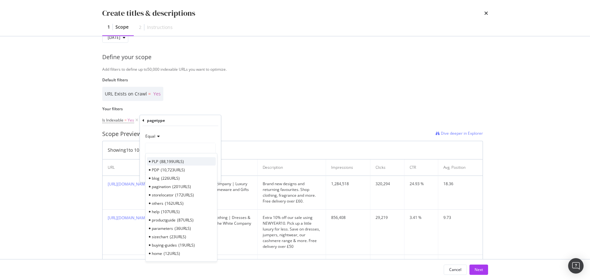
click at [166, 162] on span "88,199 URLS" at bounding box center [172, 161] width 24 height 5
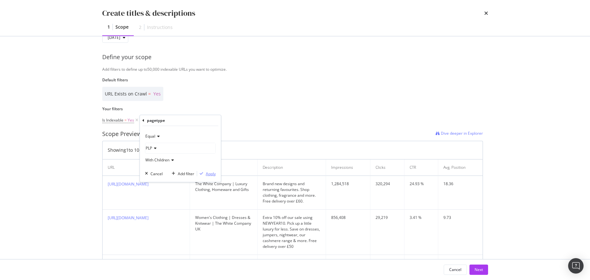
click at [204, 173] on div "modal" at bounding box center [201, 174] width 9 height 4
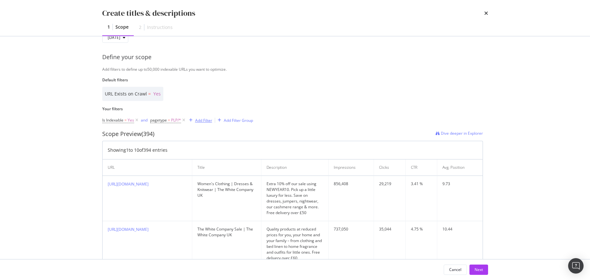
click at [204, 119] on div "Add Filter" at bounding box center [203, 120] width 17 height 5
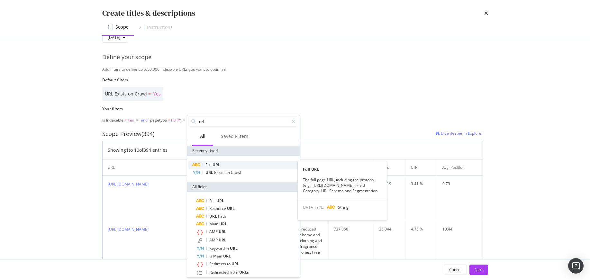
type input "url"
click at [225, 167] on div "Full URL" at bounding box center [243, 165] width 110 height 8
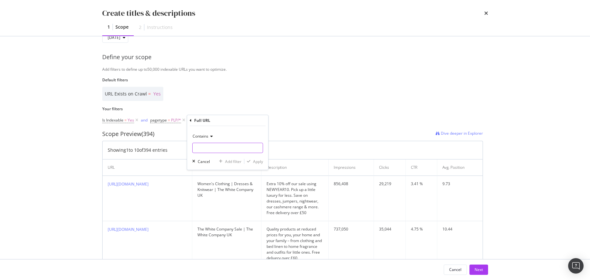
click at [216, 148] on input "Name" at bounding box center [227, 148] width 70 height 10
type input "/[GEOGRAPHIC_DATA]/"
click at [259, 161] on div "Apply" at bounding box center [258, 161] width 10 height 5
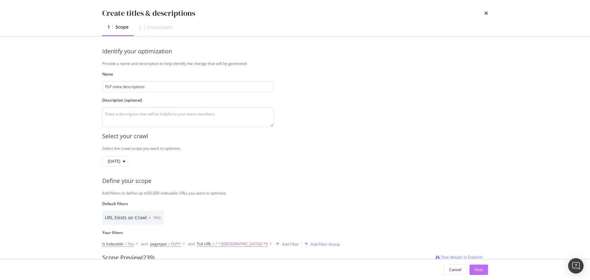
click at [480, 266] on div "Next" at bounding box center [478, 270] width 8 height 10
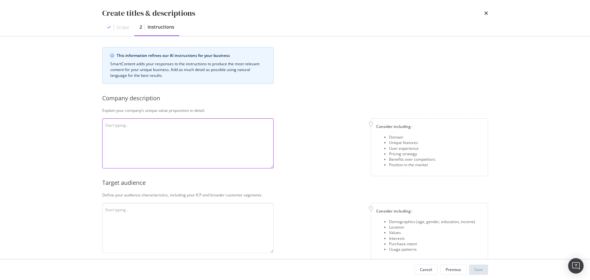
click at [207, 144] on textarea "modal" at bounding box center [187, 143] width 171 height 50
paste textarea "The White Company offers timelessly elegant, beautifully designed home, wardrob…"
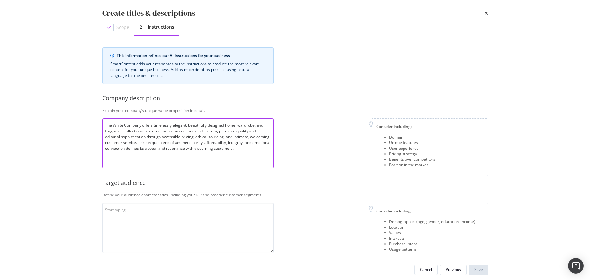
type textarea "The White Company offers timelessly elegant, beautifully designed home, wardrob…"
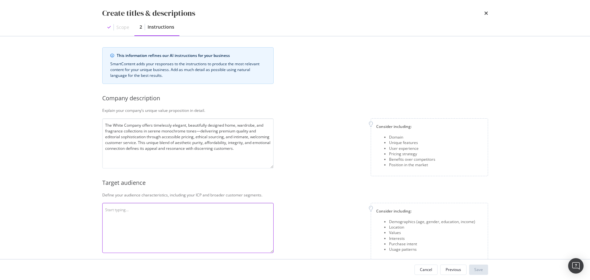
click at [184, 219] on textarea "modal" at bounding box center [187, 228] width 171 height 50
paste textarea "The core customer base of The White Company can be described as: Demographics: …"
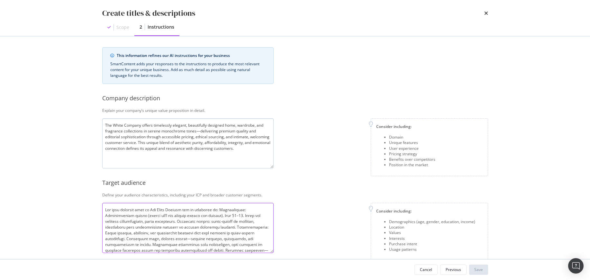
scroll to position [58, 0]
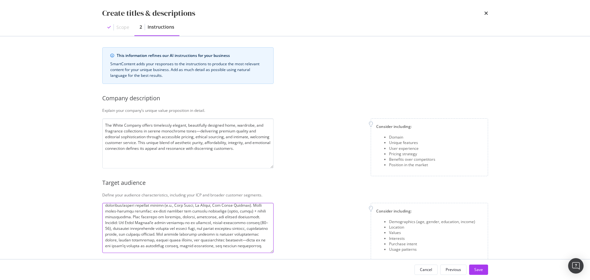
type textarea "The core customer base of The White Company can be described as: Demographics: …"
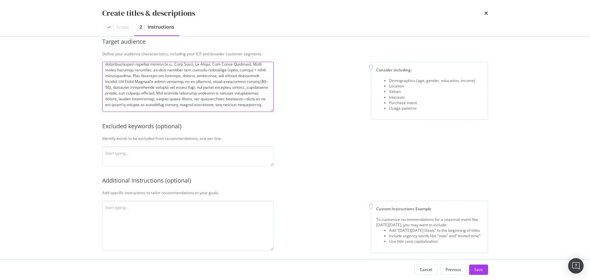
scroll to position [147, 0]
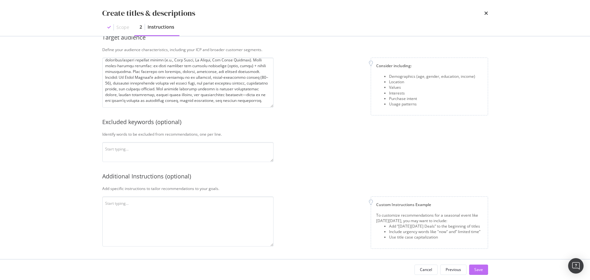
click at [472, 270] on button "Save" at bounding box center [478, 269] width 19 height 10
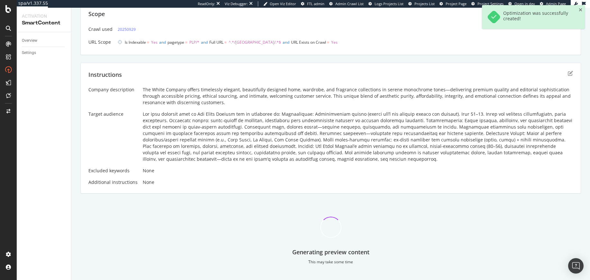
scroll to position [58, 0]
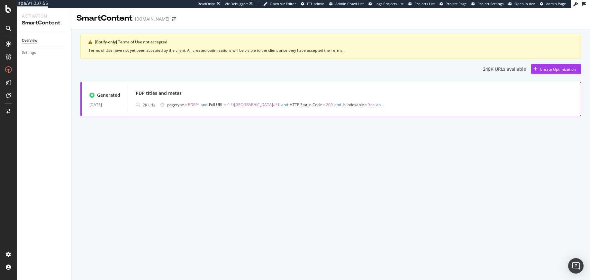
click at [147, 96] on div "PDP titles and metas" at bounding box center [354, 93] width 437 height 9
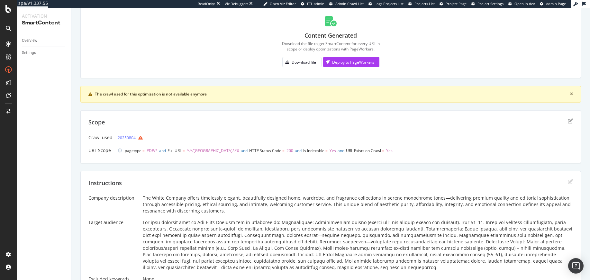
scroll to position [48, 0]
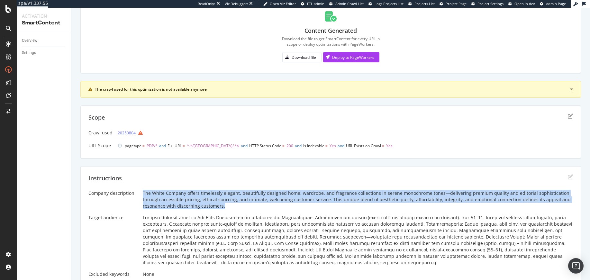
drag, startPoint x: 228, startPoint y: 204, endPoint x: 140, endPoint y: 194, distance: 88.3
click at [143, 194] on div "The White Company offers timelessly elegant, beautifully designed home, wardrob…" at bounding box center [358, 199] width 430 height 19
copy div "The White Company offers timelessly elegant, beautifully designed home, wardrob…"
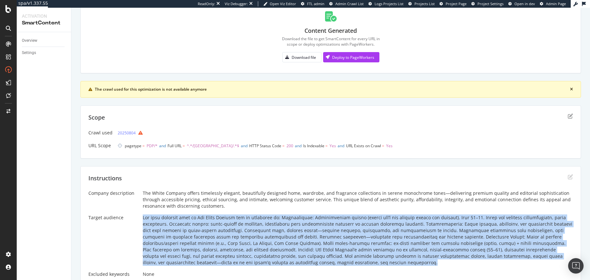
drag, startPoint x: 141, startPoint y: 217, endPoint x: 335, endPoint y: 264, distance: 200.2
click at [335, 264] on div at bounding box center [358, 239] width 430 height 51
copy div "Lor ipsu dolorsit amet co Adi Elits Doeiusm tem in utlaboree do: Magnaaliquae: …"
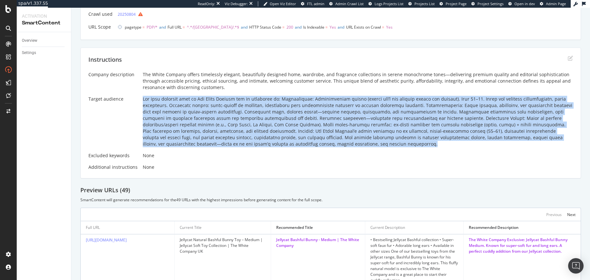
scroll to position [299, 0]
